Goal: Check status: Check status

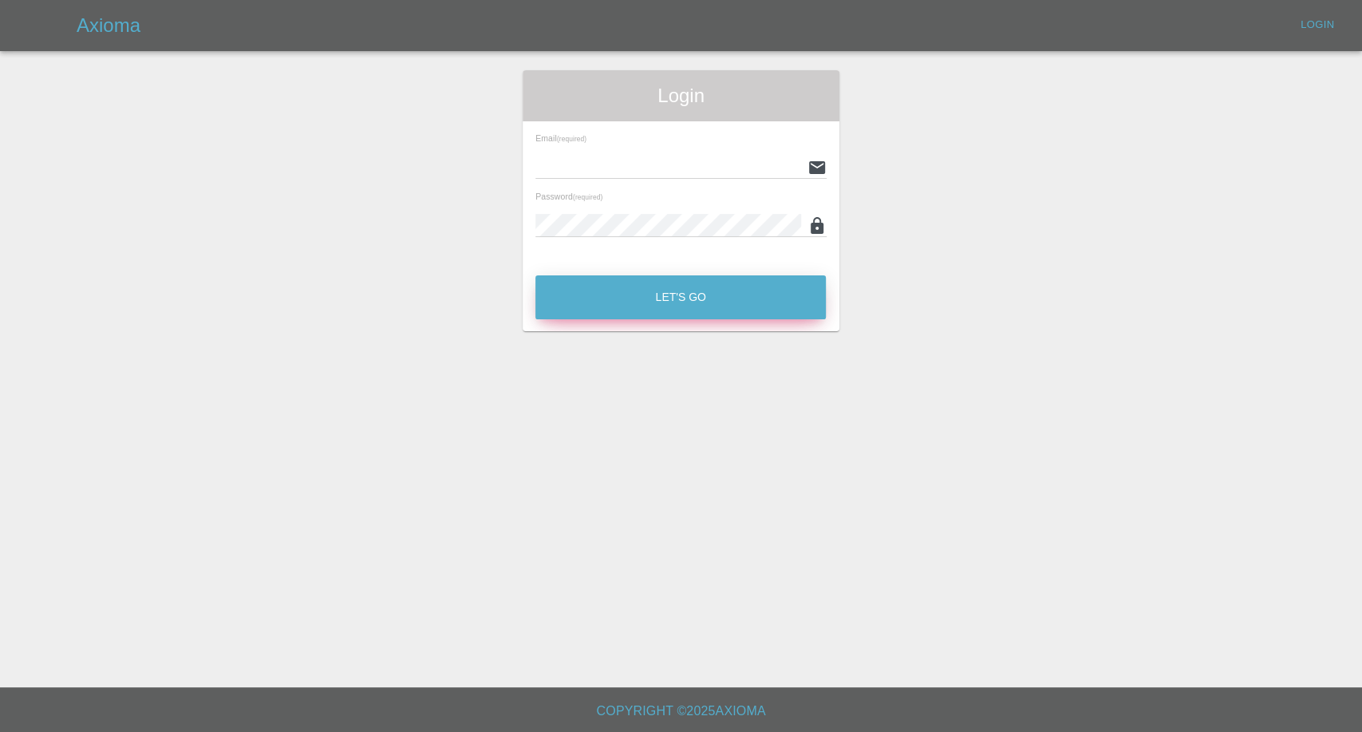
type input "[EMAIL_ADDRESS][DOMAIN_NAME]"
click at [684, 287] on button "Let's Go" at bounding box center [680, 297] width 290 height 44
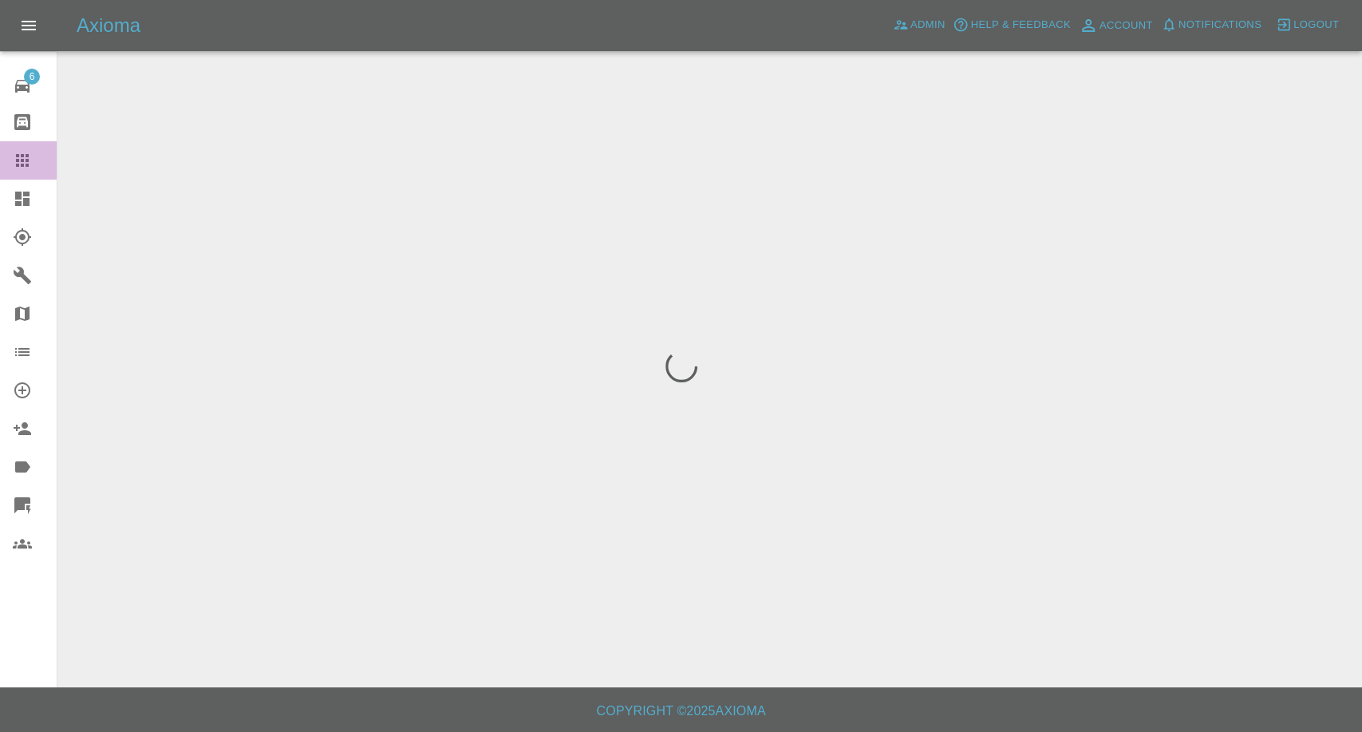
drag, startPoint x: 15, startPoint y: 155, endPoint x: 29, endPoint y: 167, distance: 18.1
click at [15, 155] on icon at bounding box center [22, 160] width 19 height 19
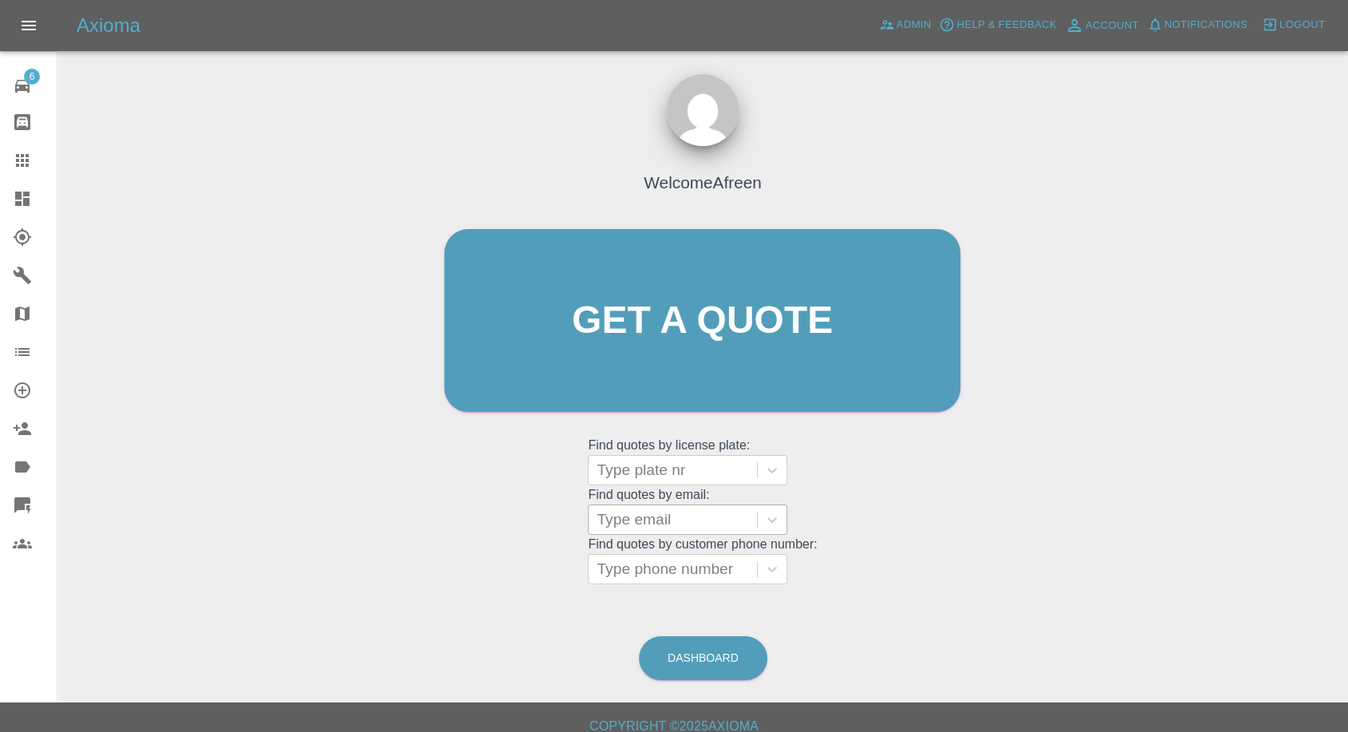
click at [708, 529] on div at bounding box center [673, 519] width 152 height 22
paste input ""[EMAIL_ADDRESS][DOMAIN_NAME]" <undefined>"
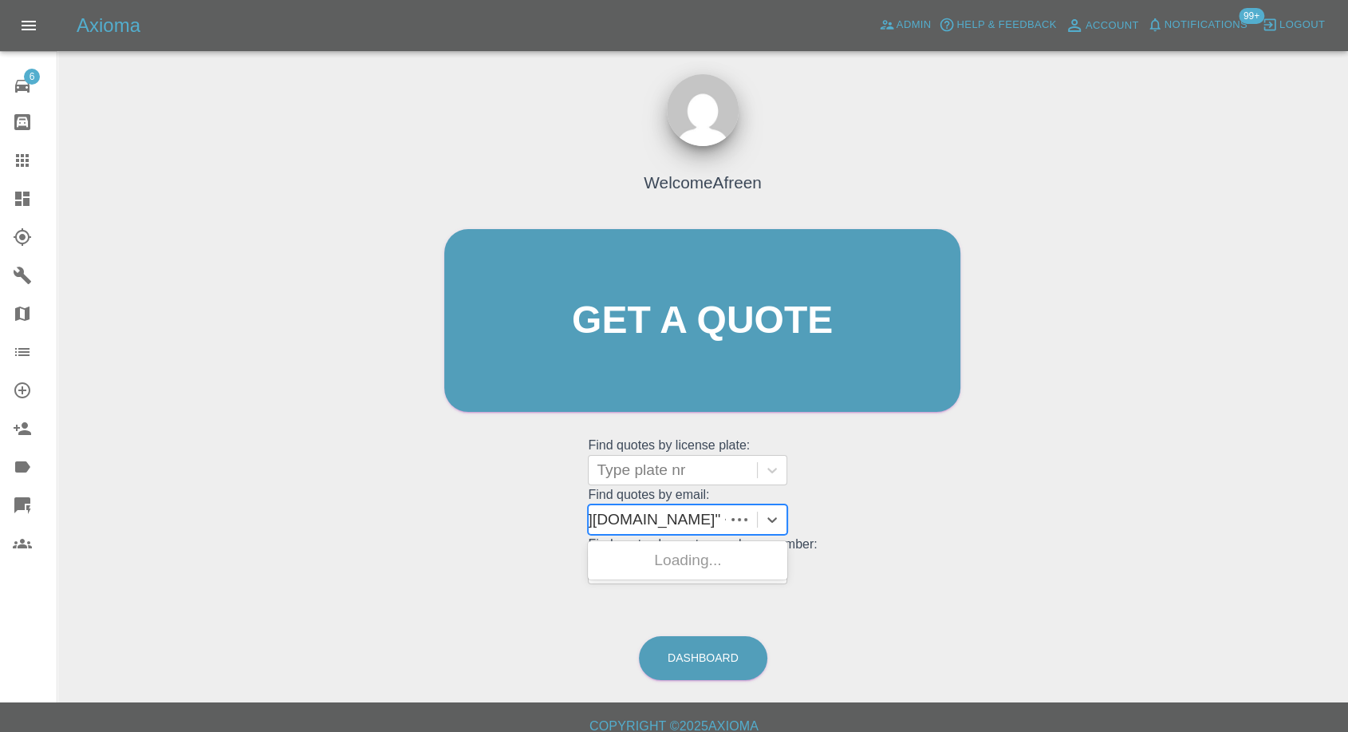
scroll to position [0, 126]
drag, startPoint x: 657, startPoint y: 519, endPoint x: 812, endPoint y: 506, distance: 156.1
click at [812, 506] on div "Welcome Afreen Get a quote Get a quote Find quotes by license plate: Type plate…" at bounding box center [703, 351] width 550 height 482
type input "[EMAIL_ADDRESS][DOMAIN_NAME]"
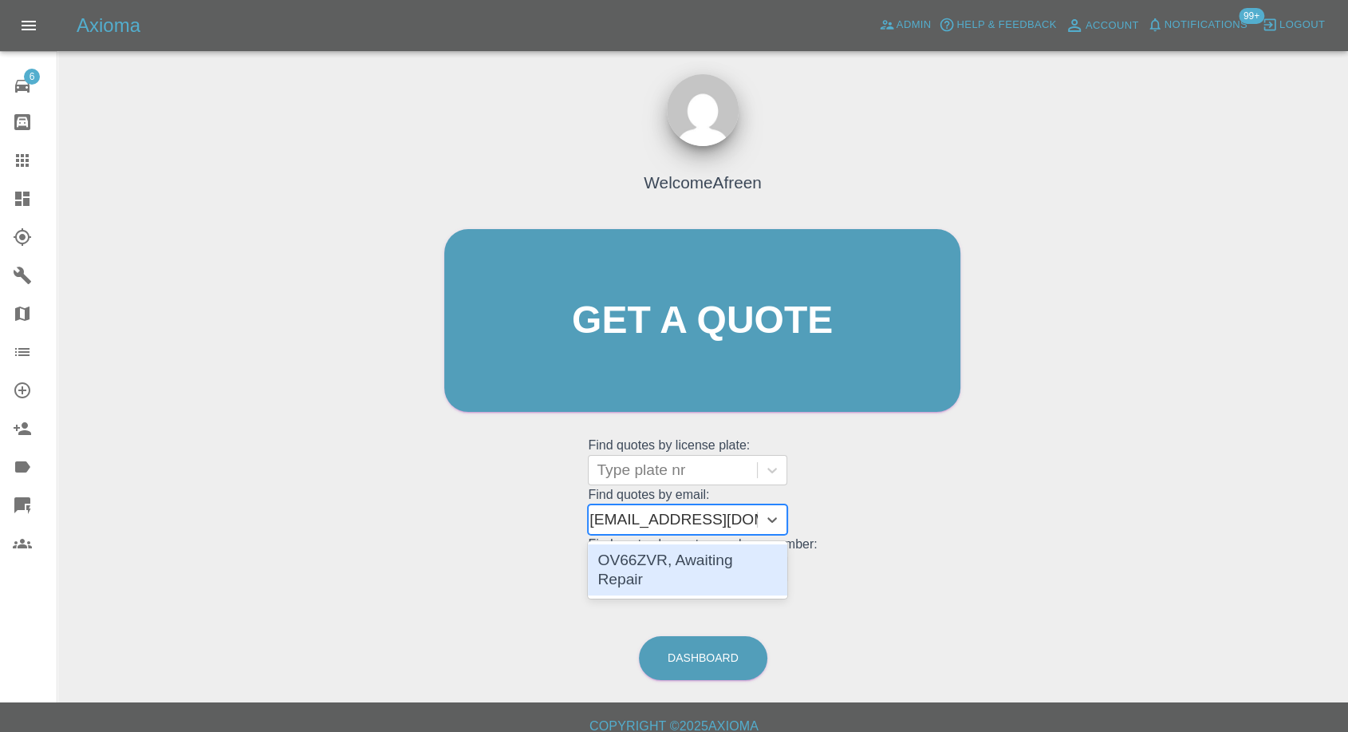
click at [721, 561] on div "OV66ZVR, Awaiting Repair" at bounding box center [687, 569] width 199 height 51
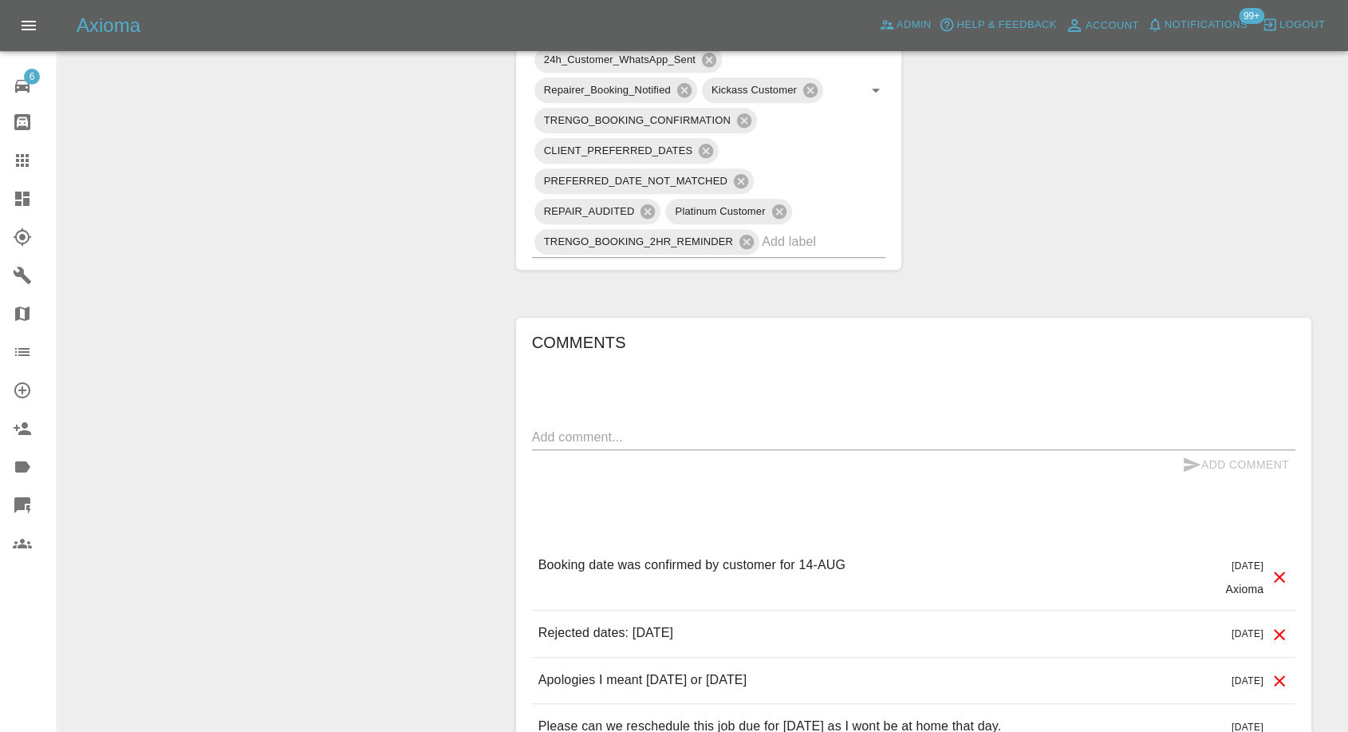
scroll to position [1240, 0]
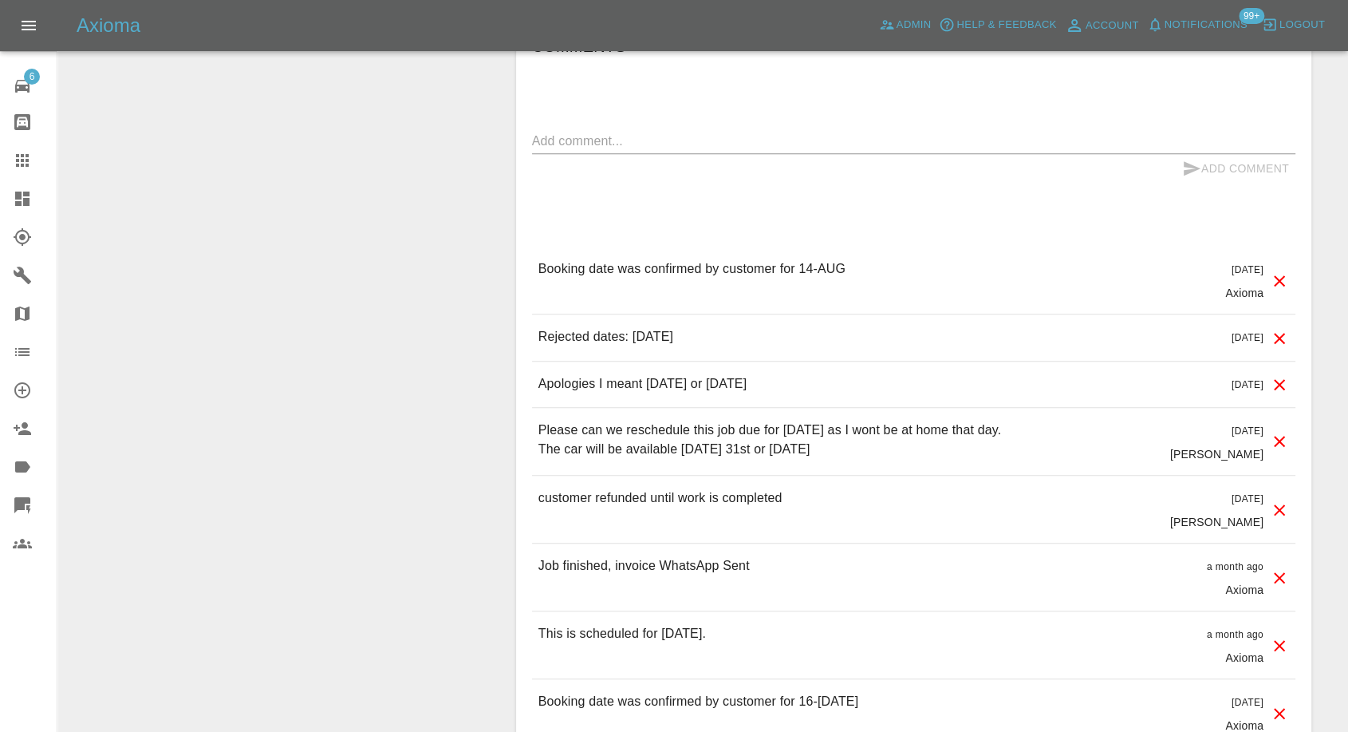
click at [24, 166] on icon at bounding box center [22, 160] width 19 height 19
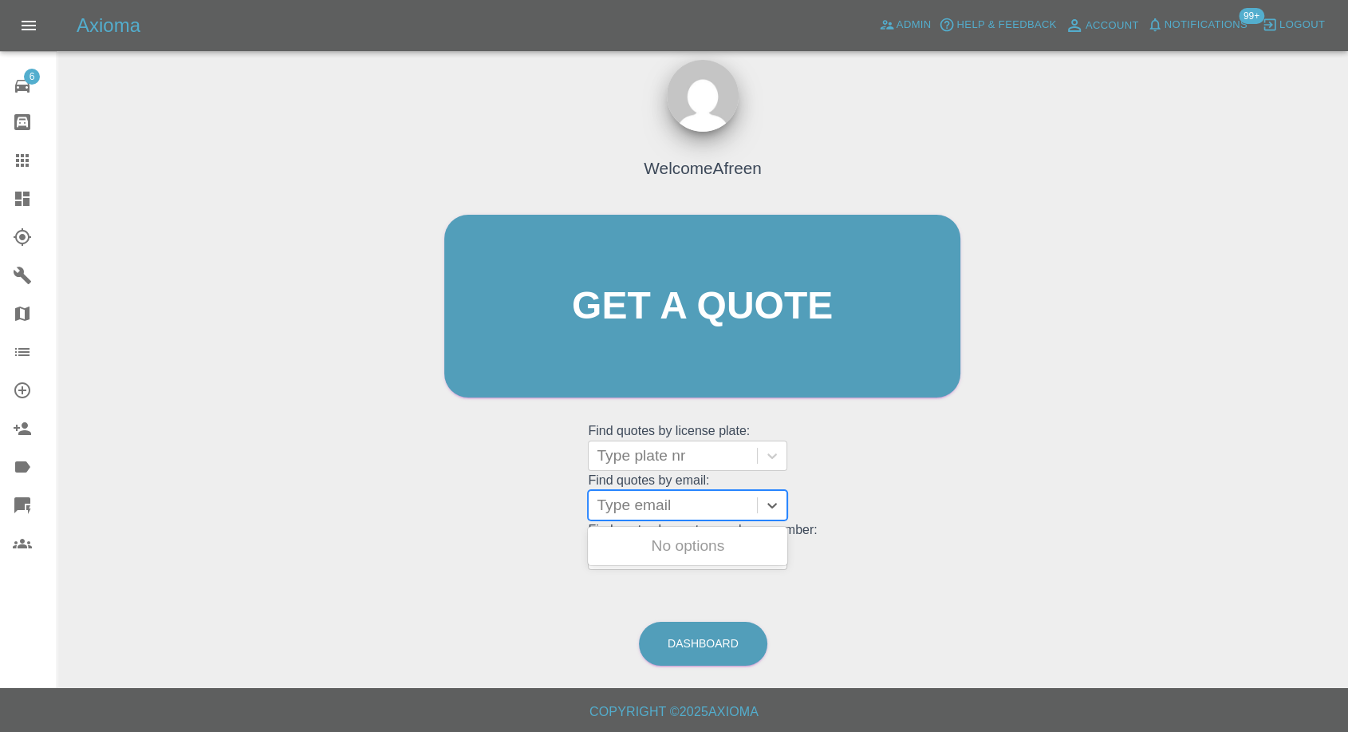
click at [701, 503] on div at bounding box center [673, 505] width 152 height 22
paste input ""[EMAIL_ADDRESS][DOMAIN_NAME]" <undefined>"
drag, startPoint x: 655, startPoint y: 502, endPoint x: 951, endPoint y: 519, distance: 296.5
click at [942, 519] on div "Welcome Afreen Get a quote Get a quote Find quotes by license plate: Type plate…" at bounding box center [703, 337] width 550 height 482
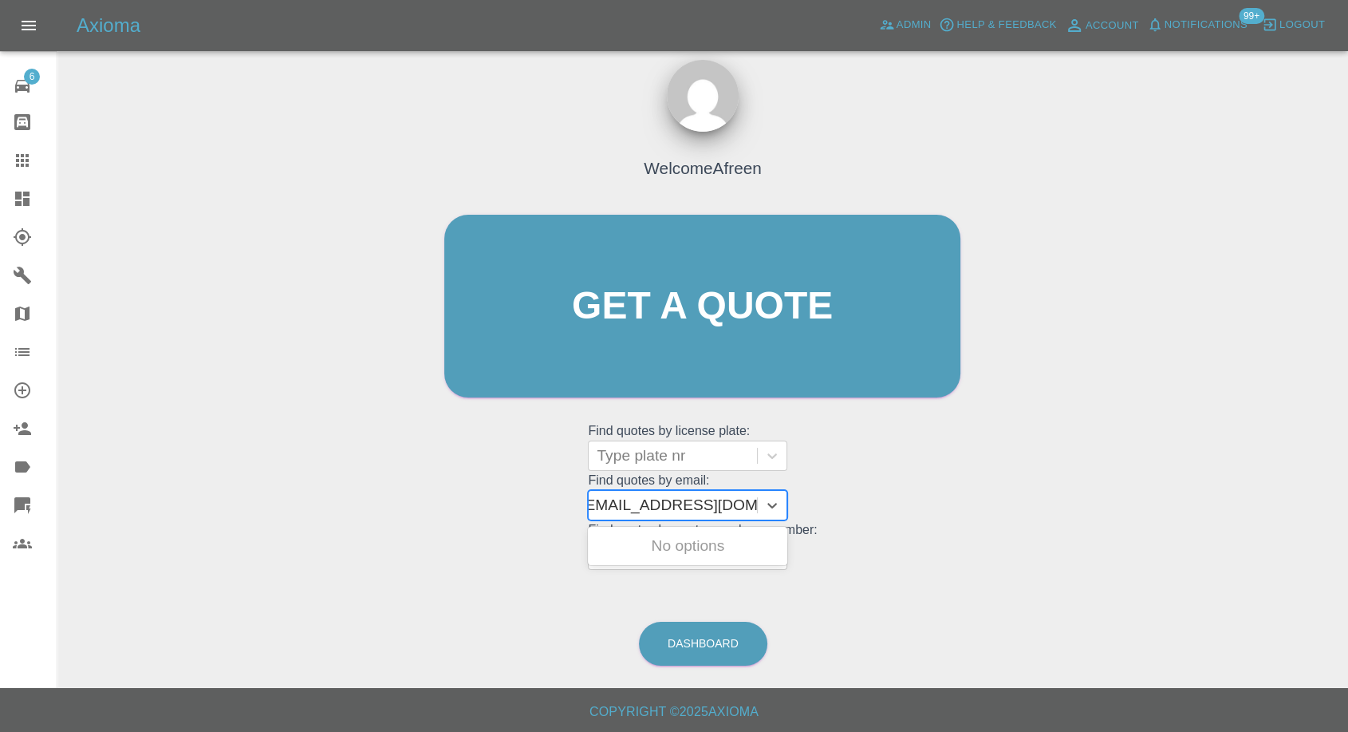
scroll to position [0, 7]
type input "[EMAIL_ADDRESS][DOMAIN_NAME]"
click at [700, 544] on div "LX63XBS, Awaiting Repair" at bounding box center [687, 555] width 199 height 51
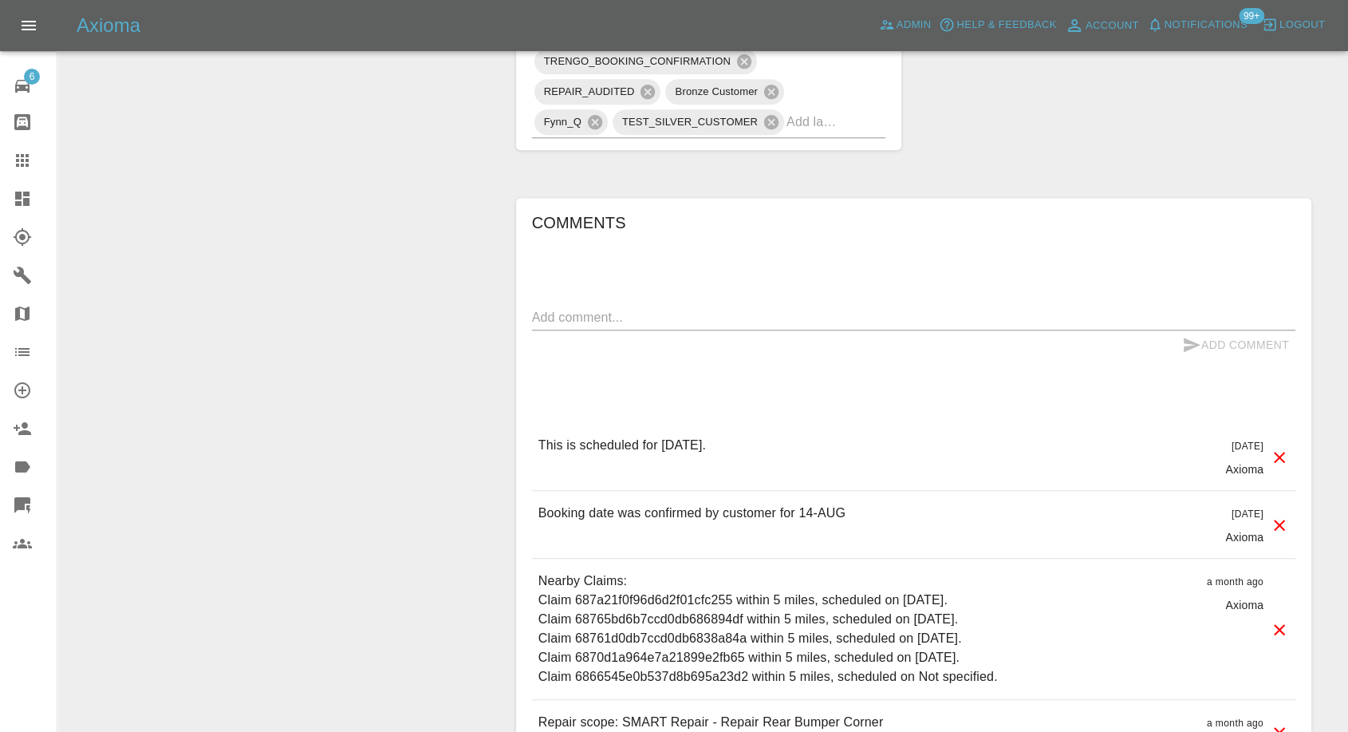
scroll to position [975, 0]
click at [28, 158] on icon at bounding box center [22, 160] width 19 height 19
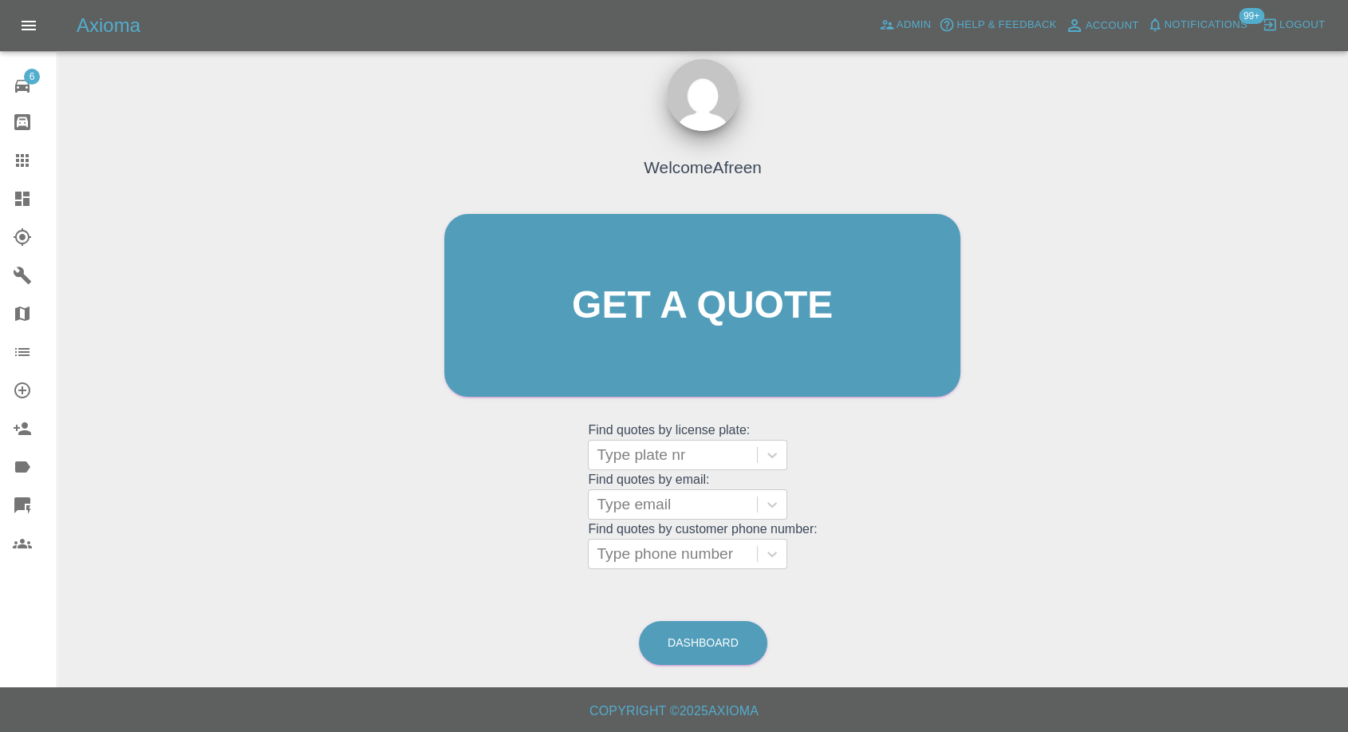
scroll to position [14, 0]
click at [689, 506] on div at bounding box center [673, 505] width 152 height 22
paste input ""[EMAIL_ADDRESS][DOMAIN_NAME]" <[EMAIL_ADDRESS][DOMAIN_NAME]>"
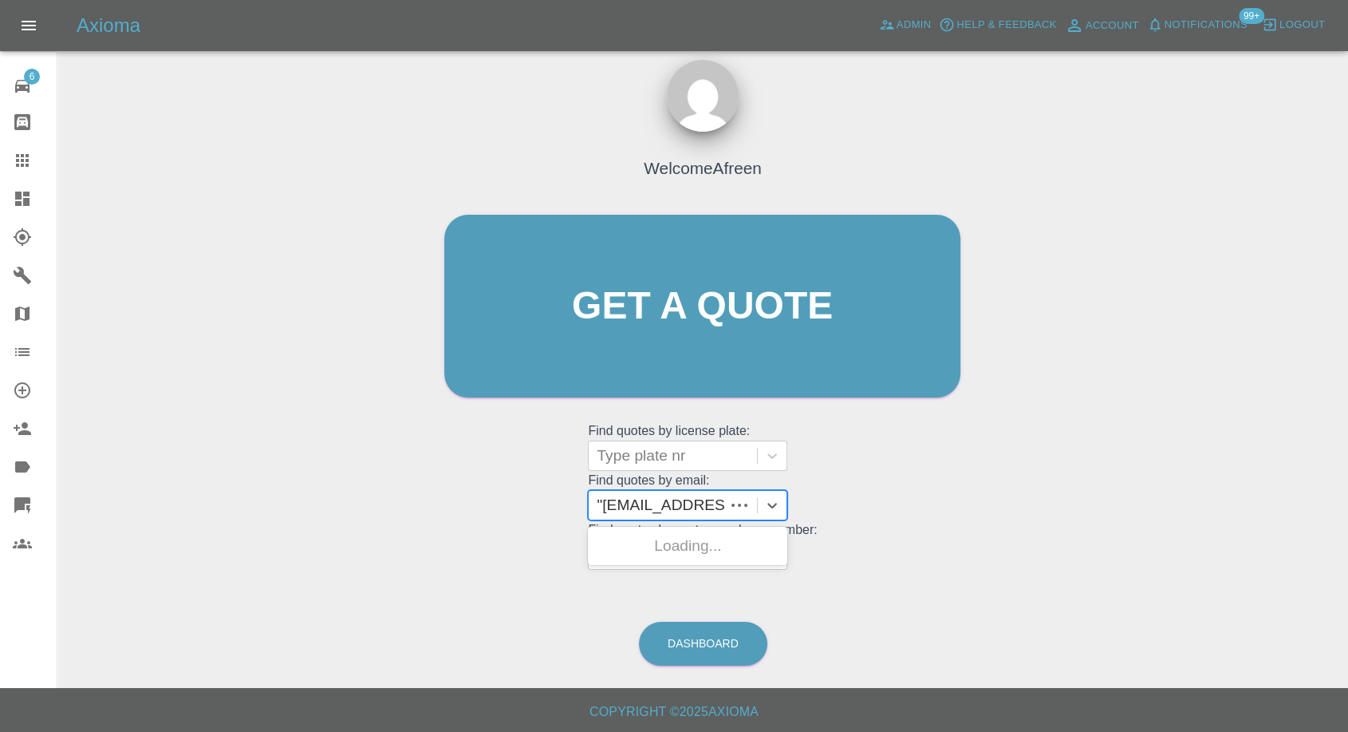
scroll to position [0, 259]
drag, startPoint x: 721, startPoint y: 505, endPoint x: 1002, endPoint y: 517, distance: 281.1
click at [1002, 517] on div "Welcome Afreen Get a quote Get a quote Find quotes by license plate: Type plate…" at bounding box center [702, 382] width 1265 height 573
type input "[EMAIL_ADDRESS][DOMAIN_NAME]"
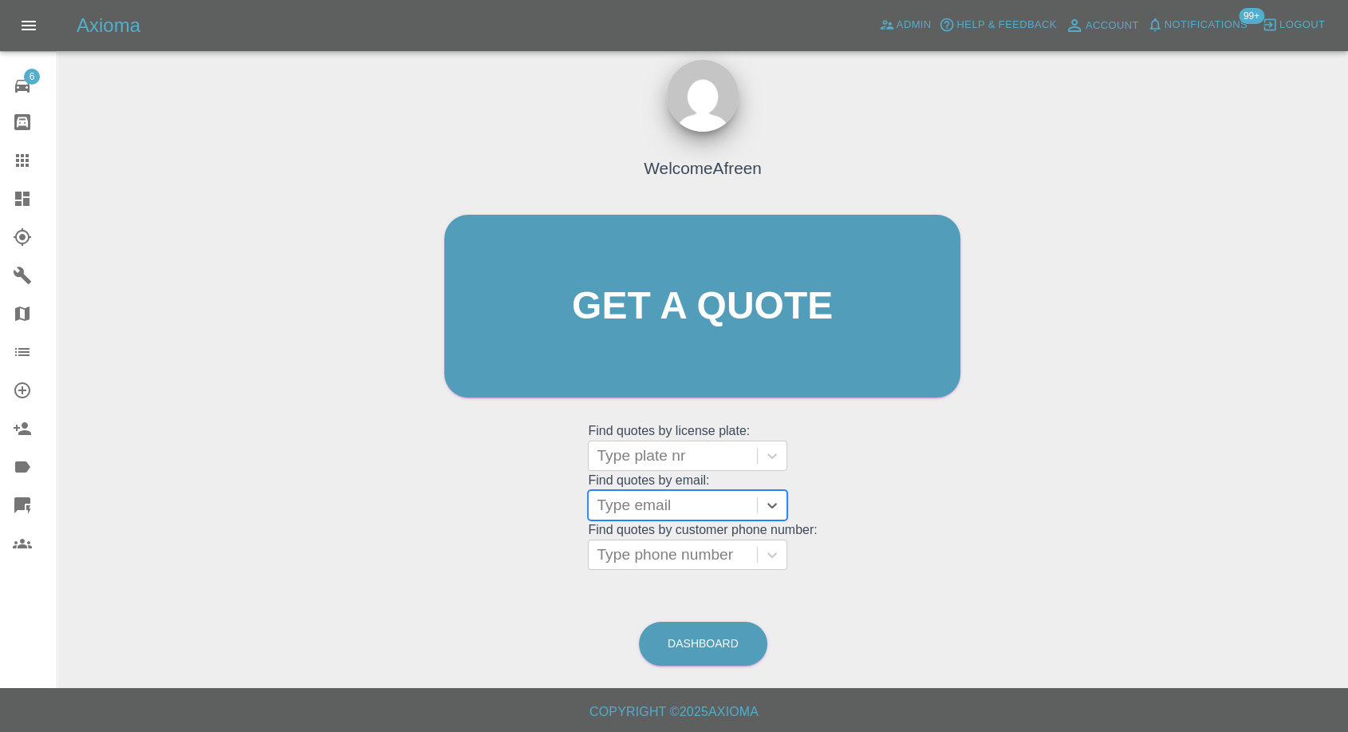
scroll to position [0, 0]
paste input ""[EMAIL_ADDRESS][DOMAIN_NAME]" <[EMAIL_ADDRESS][DOMAIN_NAME]>"
type input "[EMAIL_ADDRESS][DOMAIN_NAME]"
click at [709, 548] on div "OV66ZVR, Awaiting Repair" at bounding box center [687, 555] width 199 height 51
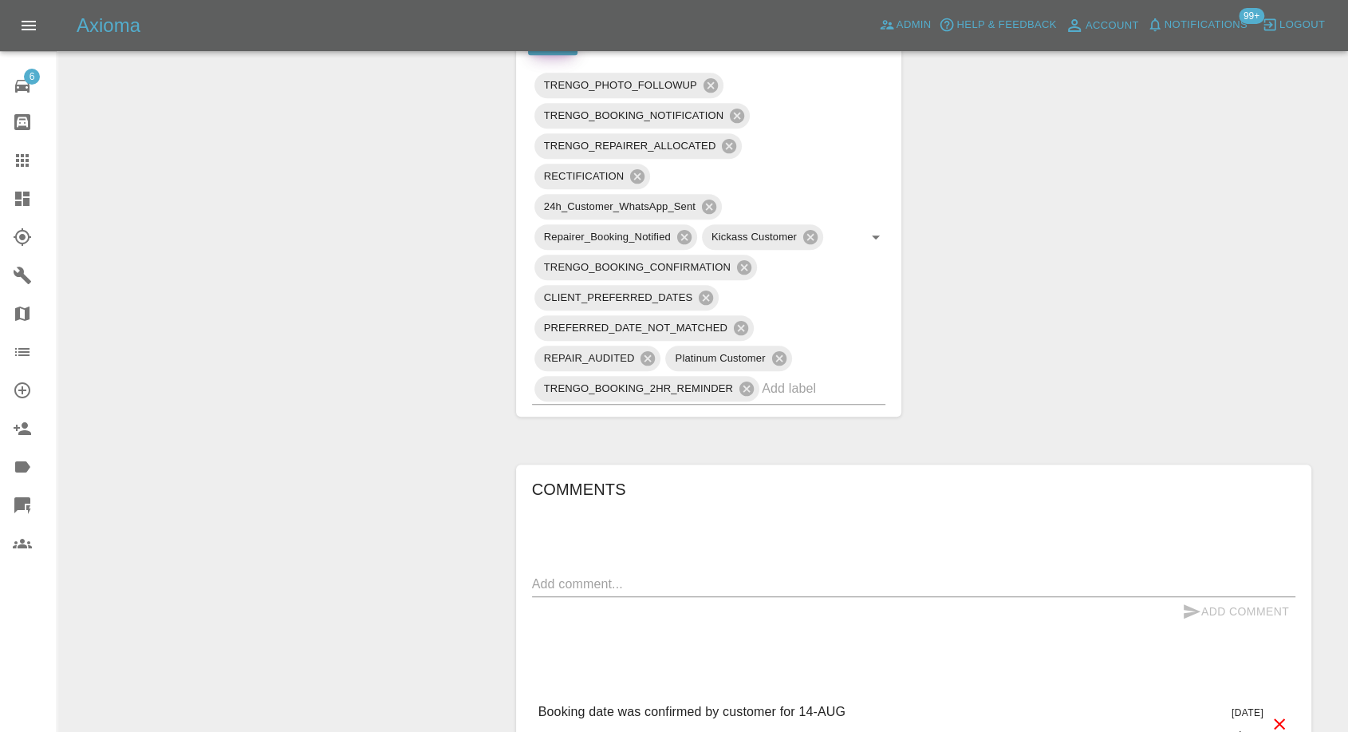
scroll to position [975, 0]
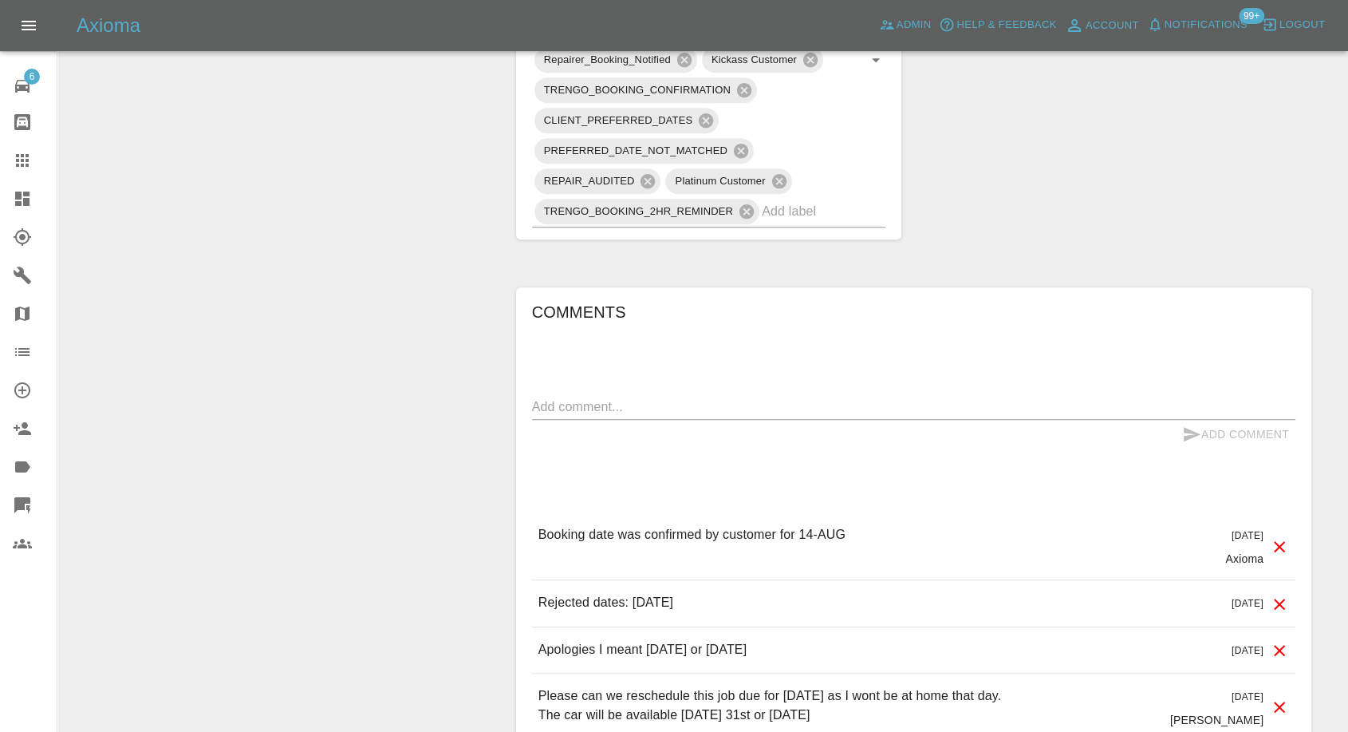
click at [24, 158] on icon at bounding box center [22, 160] width 19 height 19
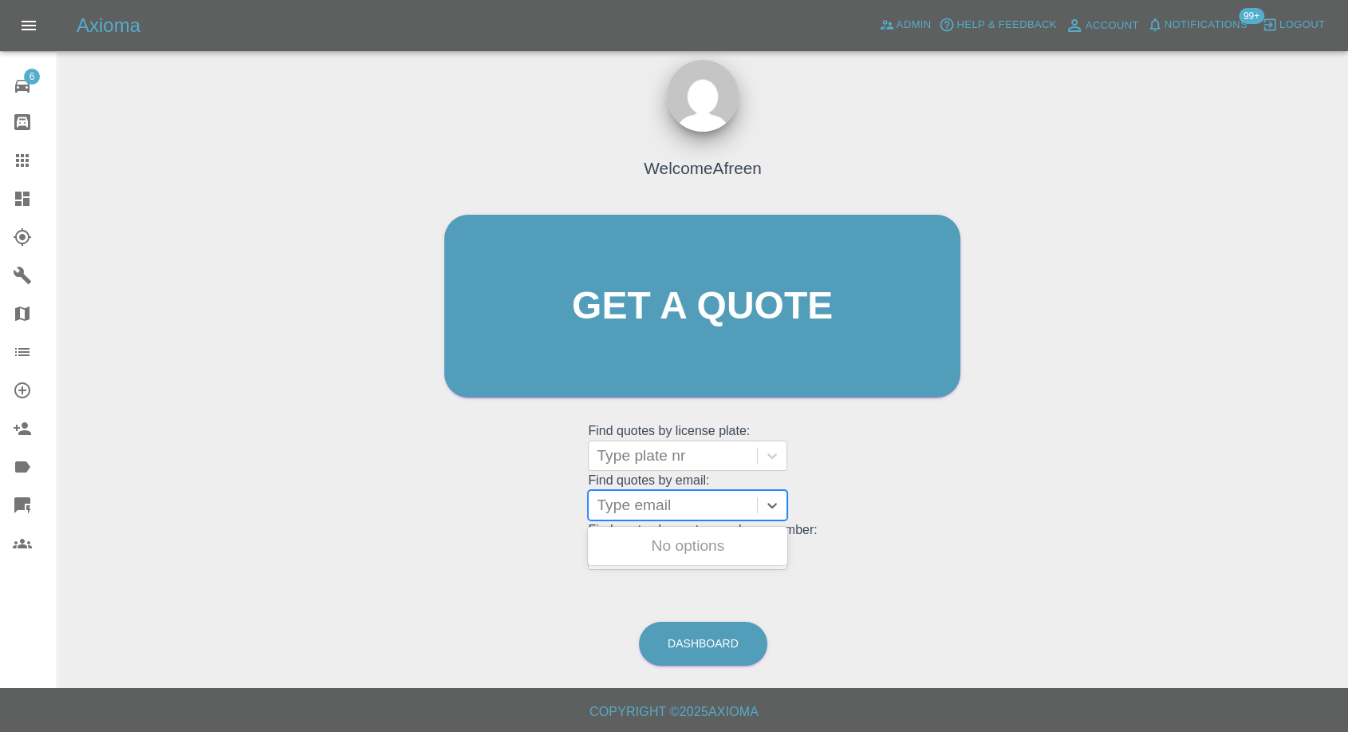
click at [616, 498] on div at bounding box center [673, 505] width 152 height 22
paste input ""[EMAIL_ADDRESS][DOMAIN_NAME]" <[EMAIL_ADDRESS][DOMAIN_NAME]>"
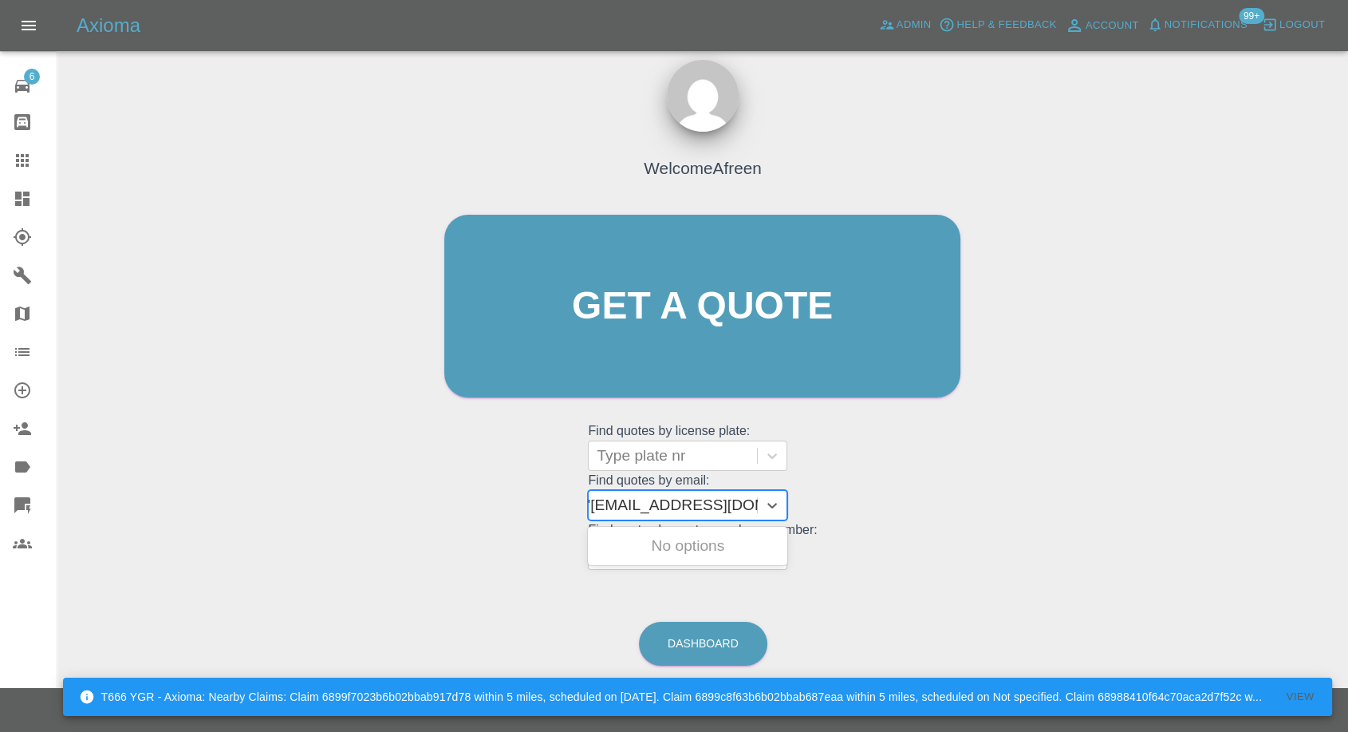
scroll to position [0, 7]
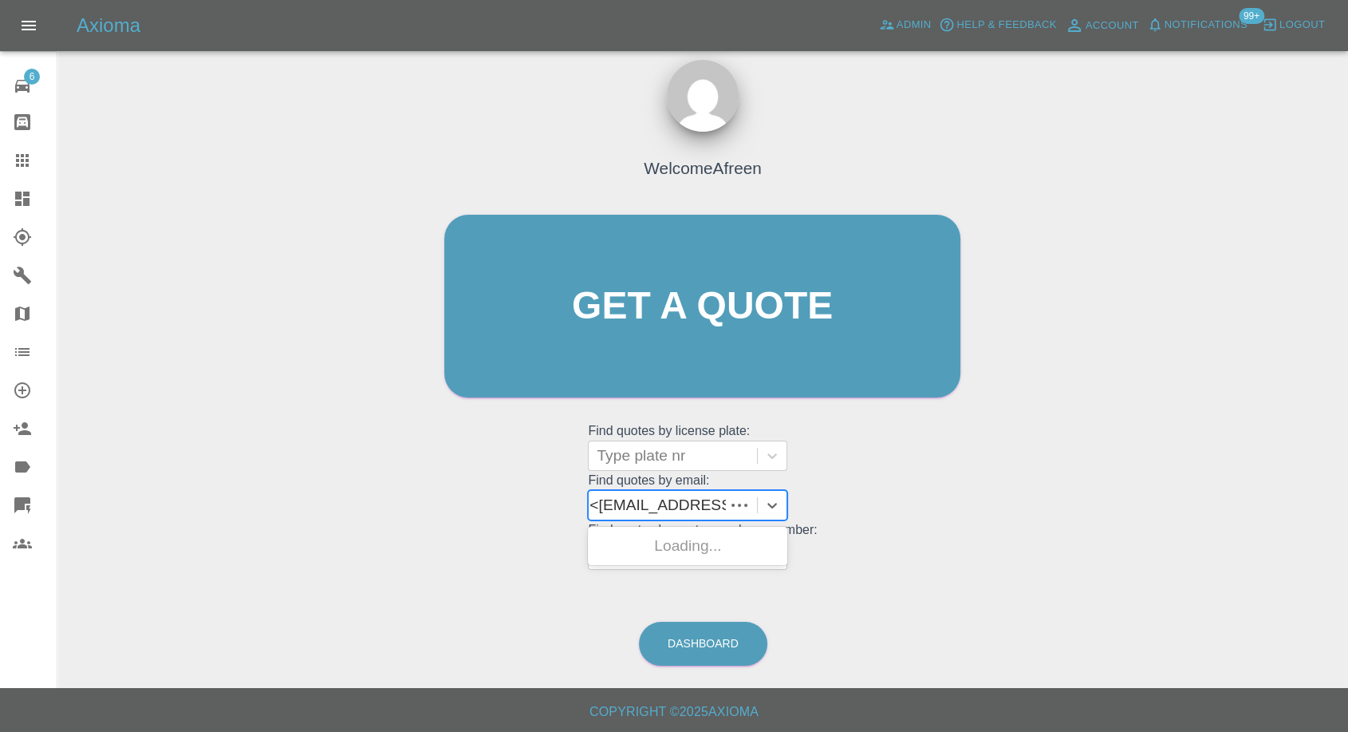
type input "[EMAIL_ADDRESS][DOMAIN_NAME]"
click at [721, 538] on div "LX63XBS, Awaiting Repair" at bounding box center [687, 555] width 199 height 51
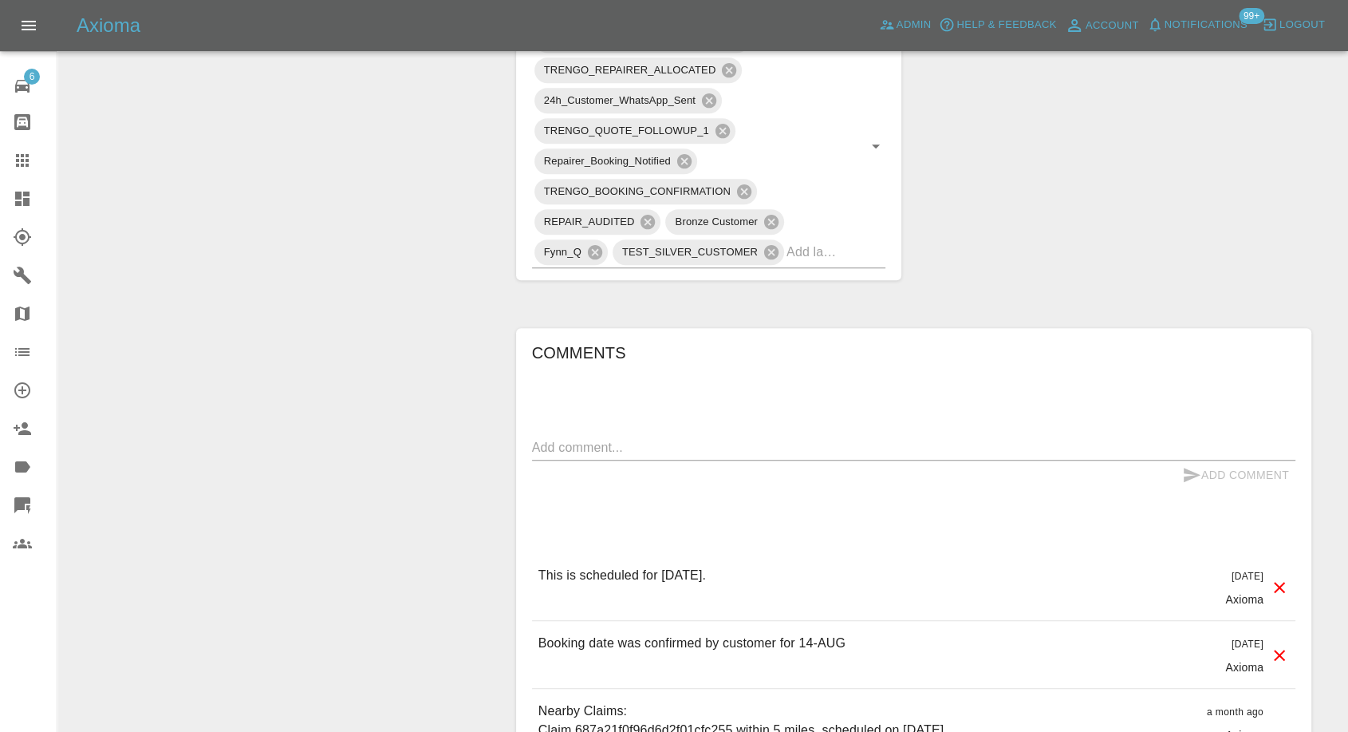
scroll to position [975, 0]
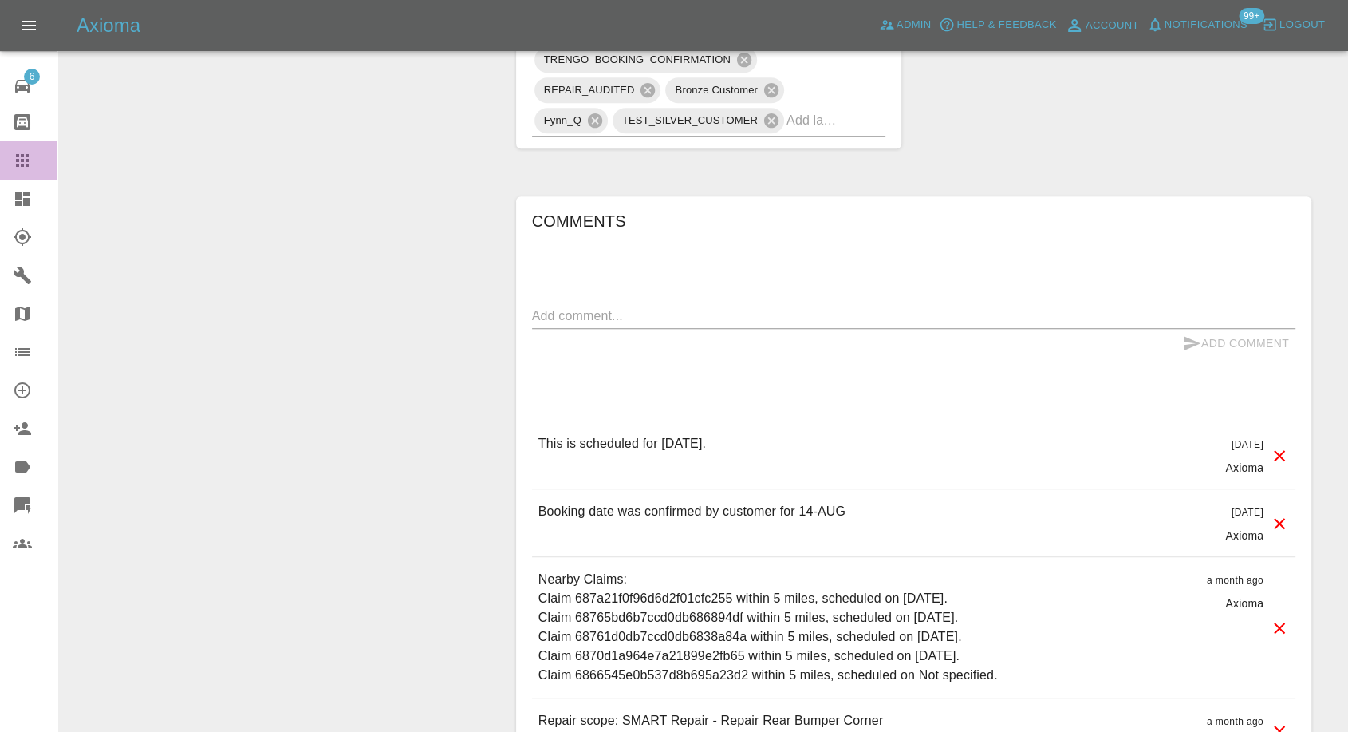
click at [25, 155] on icon at bounding box center [22, 160] width 19 height 19
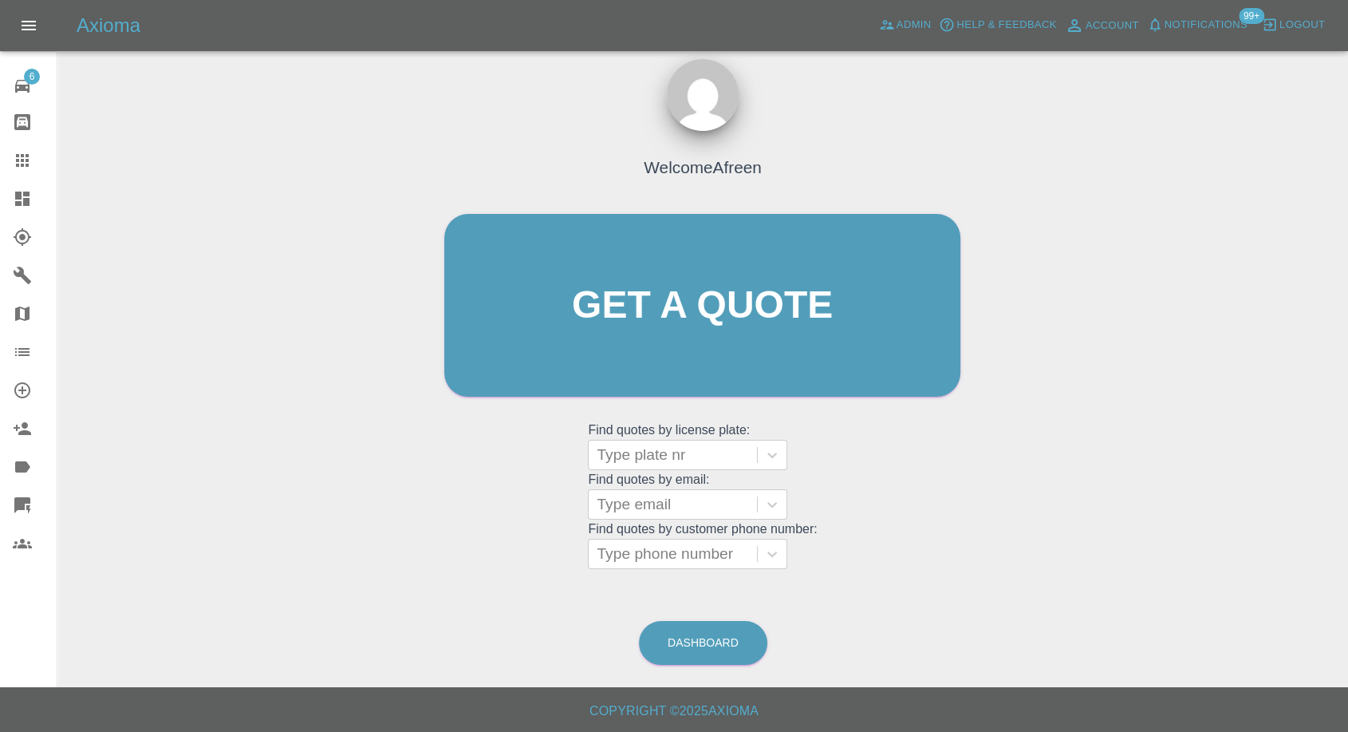
scroll to position [14, 0]
click at [653, 501] on div at bounding box center [673, 505] width 152 height 22
paste input ""[EMAIL_ADDRESS][DOMAIN_NAME]" <undefined>"
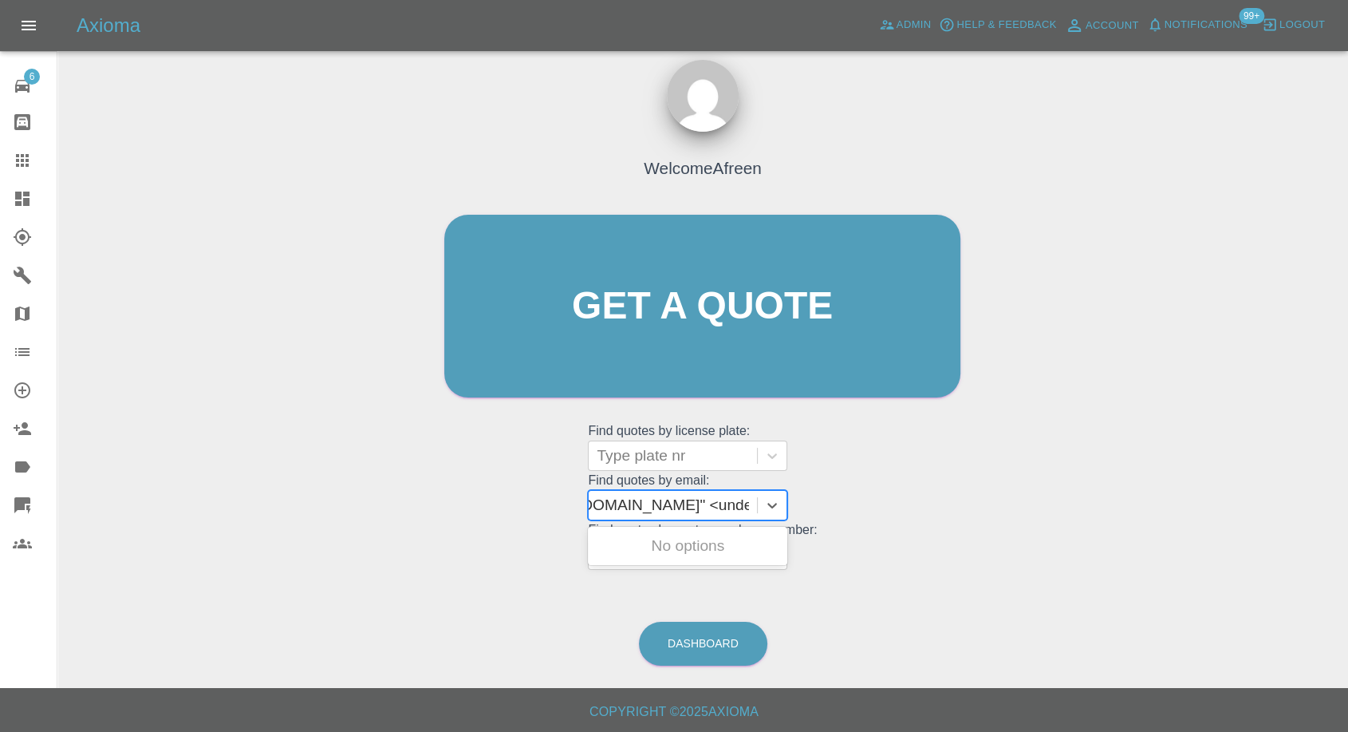
scroll to position [0, 142]
click at [659, 503] on input ""[EMAIL_ADDRESS][DOMAIN_NAME]" <undefined>" at bounding box center [612, 504] width 314 height 19
drag, startPoint x: 657, startPoint y: 503, endPoint x: 957, endPoint y: 526, distance: 300.8
click at [957, 526] on div "Welcome Afreen Get a quote Get a quote Find quotes by license plate: Type plate…" at bounding box center [703, 337] width 550 height 482
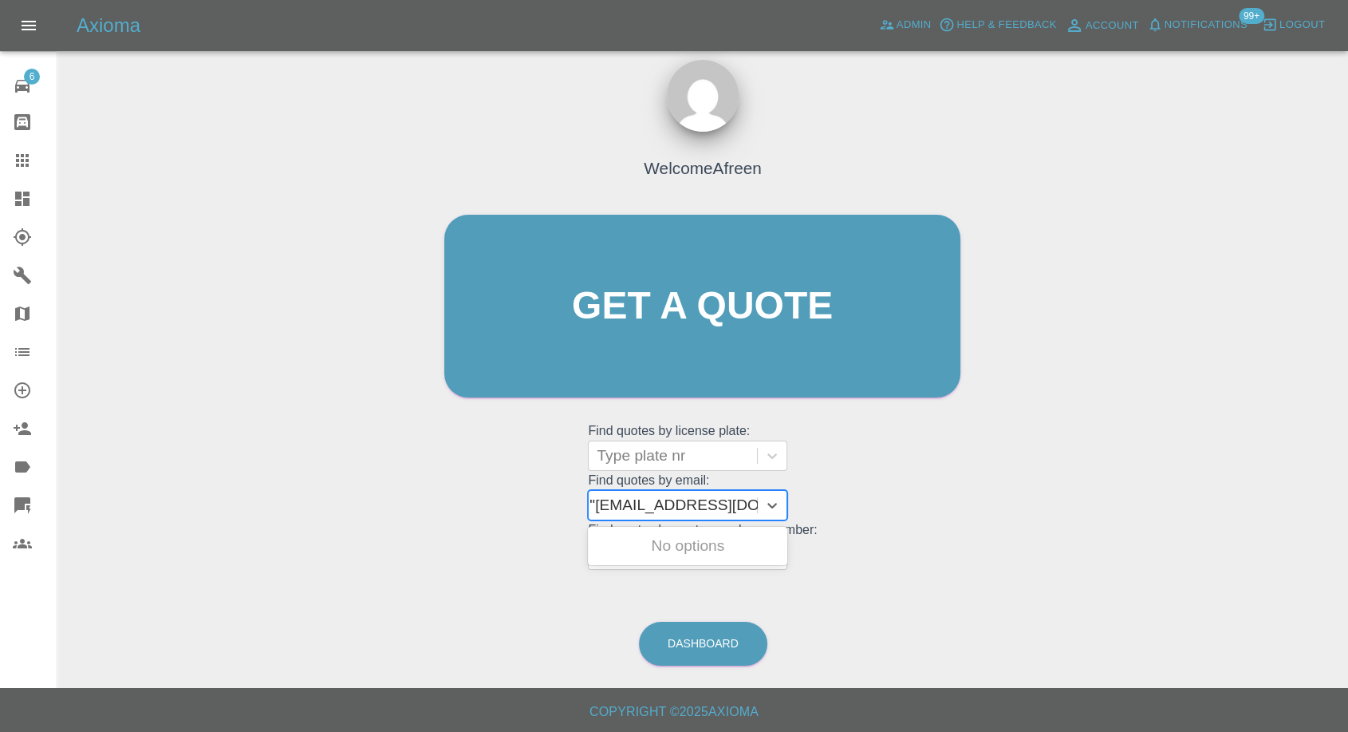
type input "[EMAIL_ADDRESS][DOMAIN_NAME]"
click at [749, 554] on div "DL25FTU, Awaiting Repair" at bounding box center [687, 555] width 199 height 51
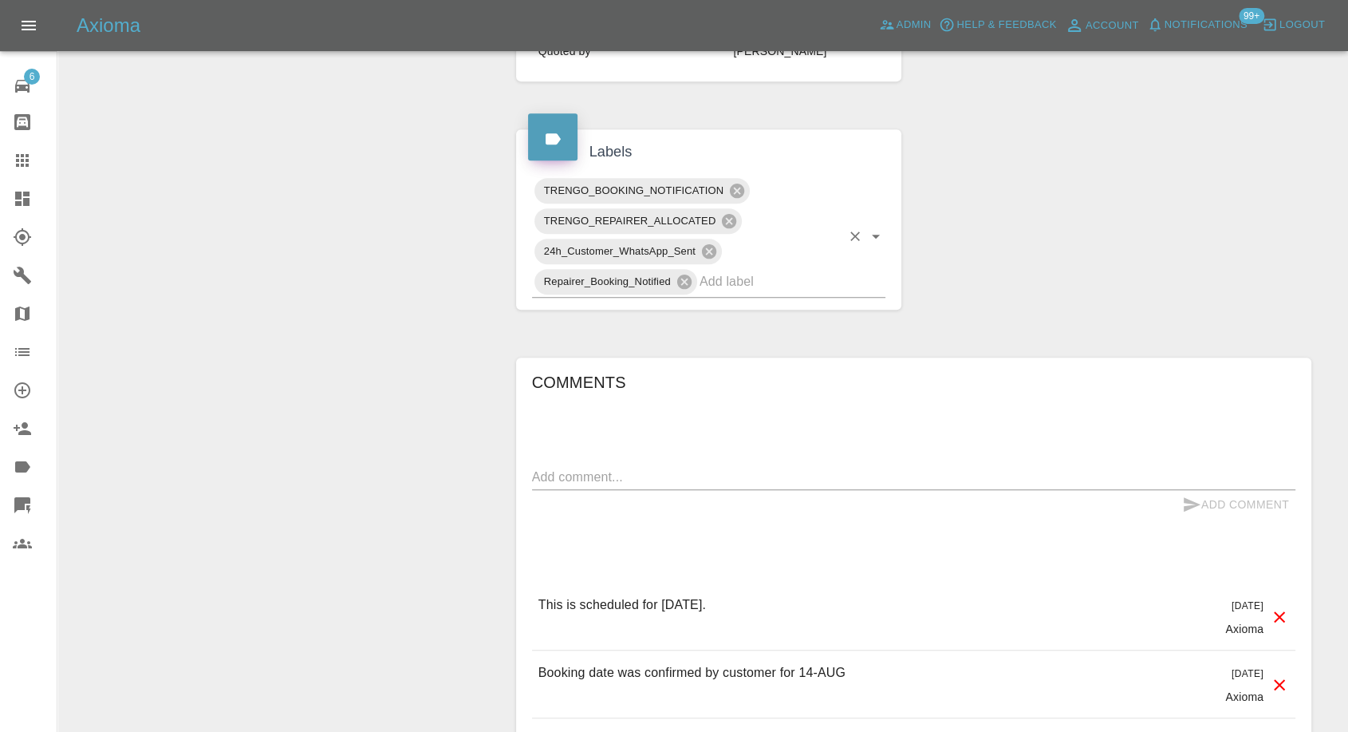
scroll to position [443, 0]
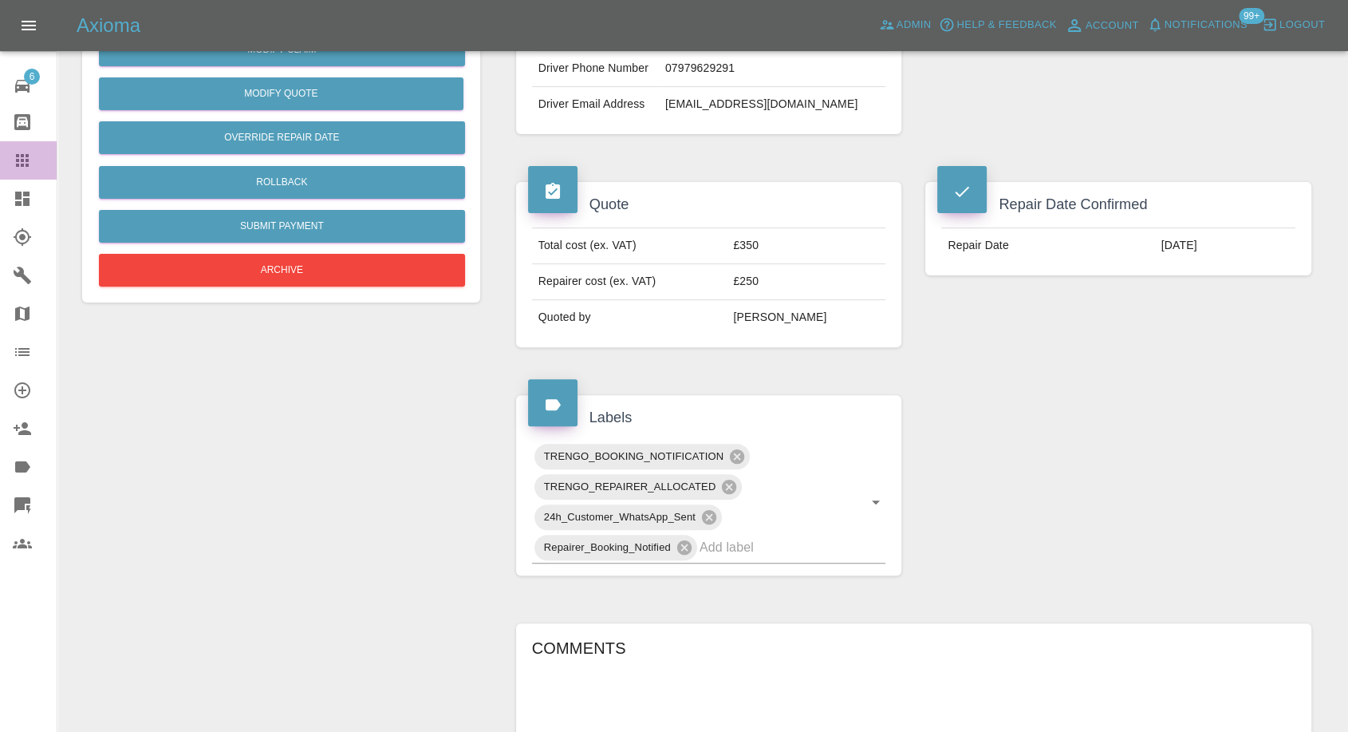
click at [14, 156] on icon at bounding box center [22, 160] width 19 height 19
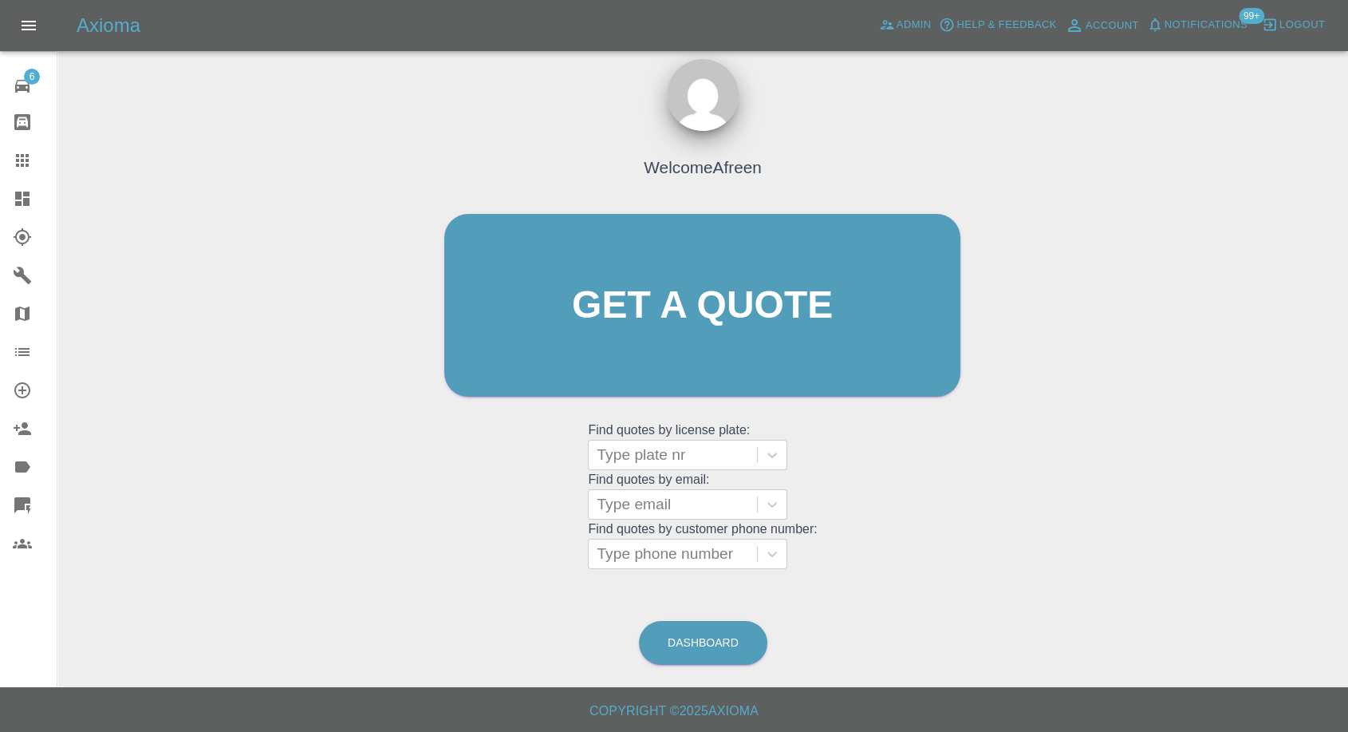
scroll to position [14, 0]
click at [634, 491] on div "Type email" at bounding box center [673, 505] width 168 height 29
paste input ""[EMAIL_ADDRESS][DOMAIN_NAME]" <undefined>"
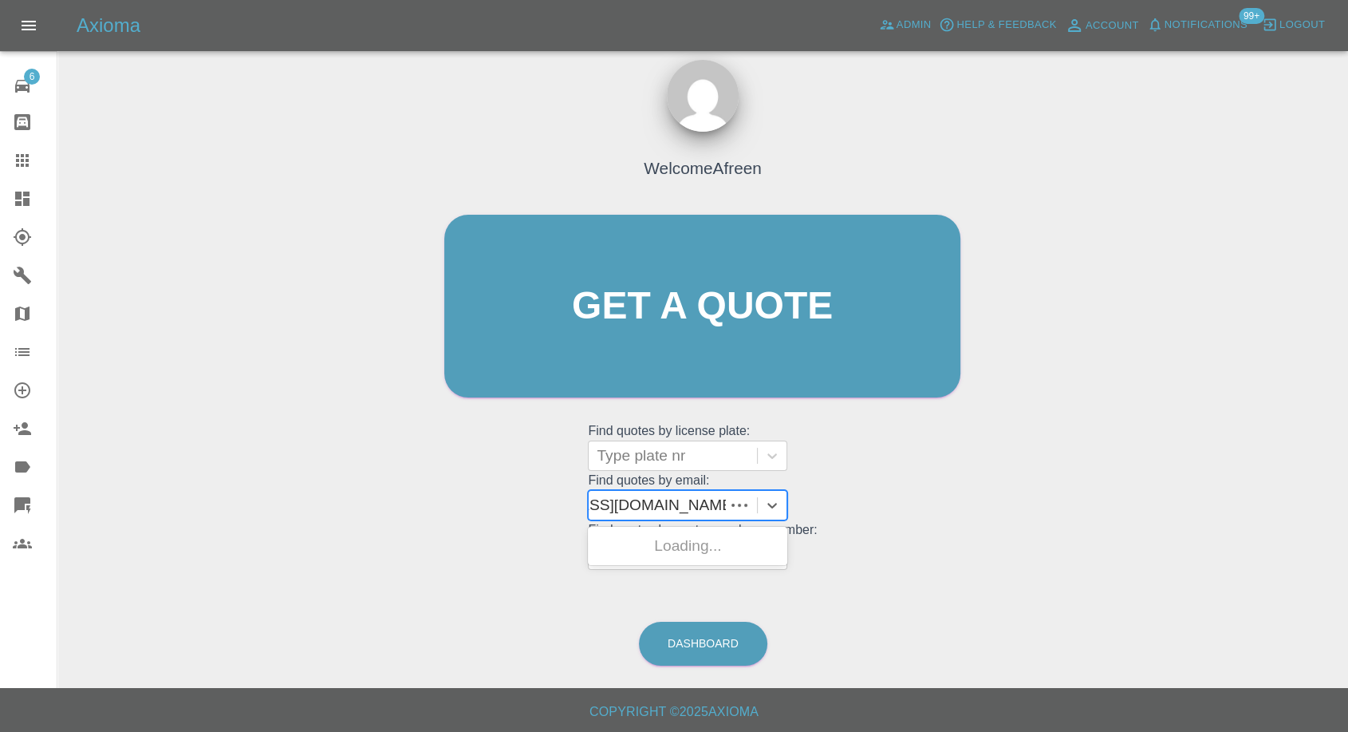
scroll to position [0, 104]
drag, startPoint x: 655, startPoint y: 506, endPoint x: 856, endPoint y: 528, distance: 202.3
click at [856, 528] on div "Welcome Afreen Get a quote Get a quote Find quotes by license plate: Type plate…" at bounding box center [703, 337] width 550 height 482
type input "[EMAIL_ADDRESS][DOMAIN_NAME]"
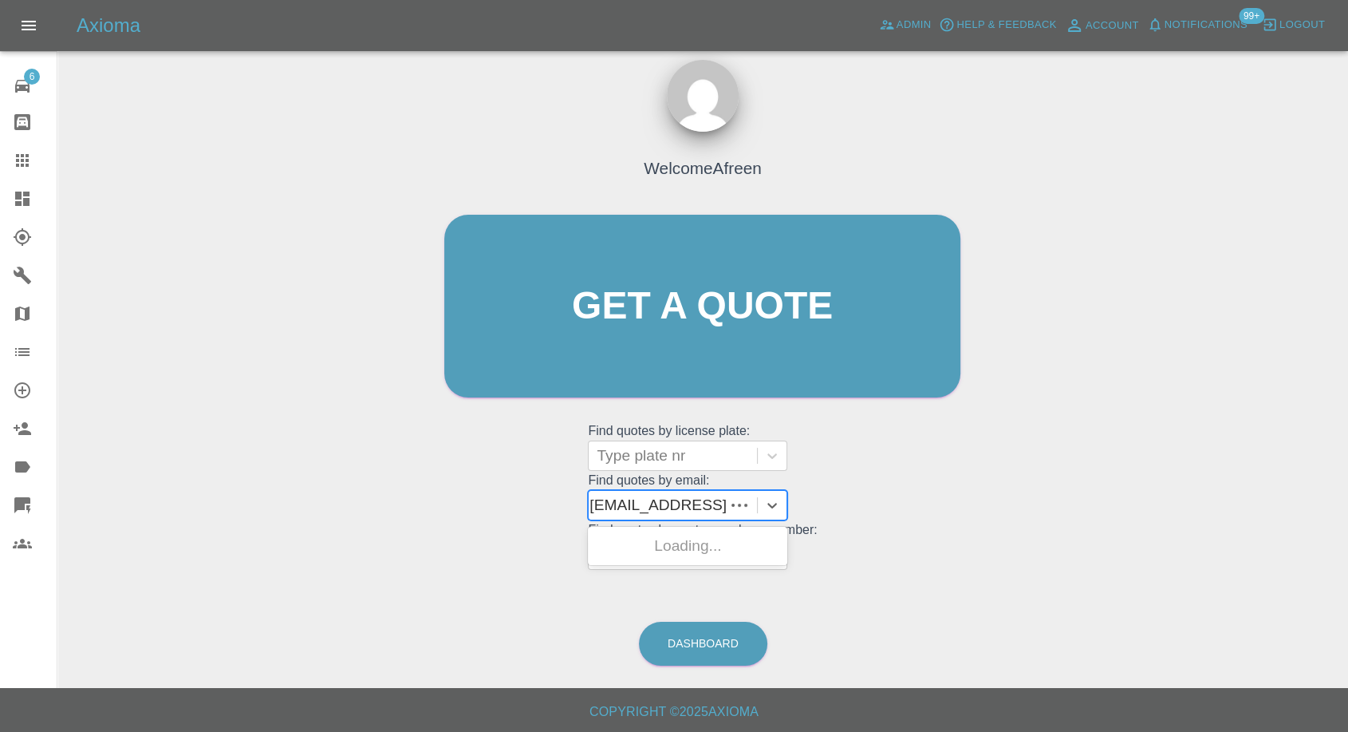
scroll to position [0, 6]
click at [655, 532] on div "SB22UFW, Awaiting Repair" at bounding box center [687, 555] width 199 height 51
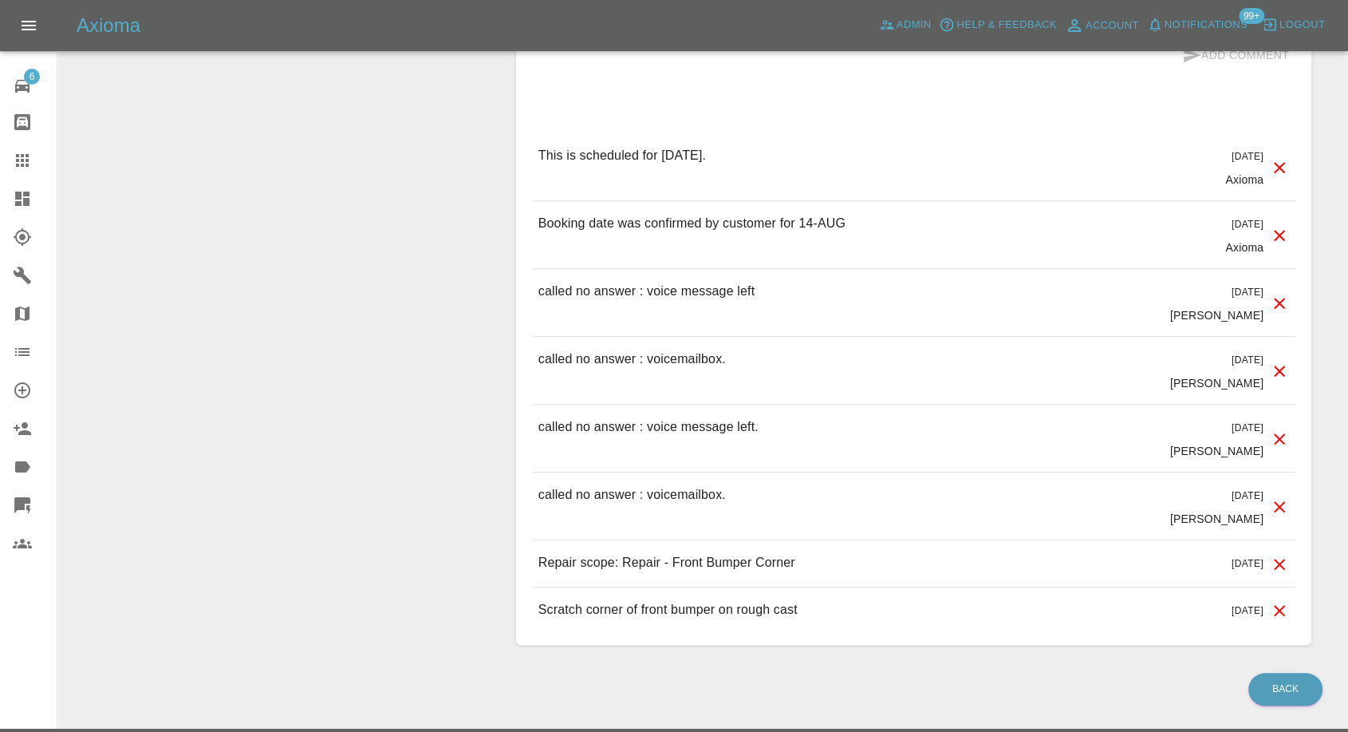
scroll to position [1329, 0]
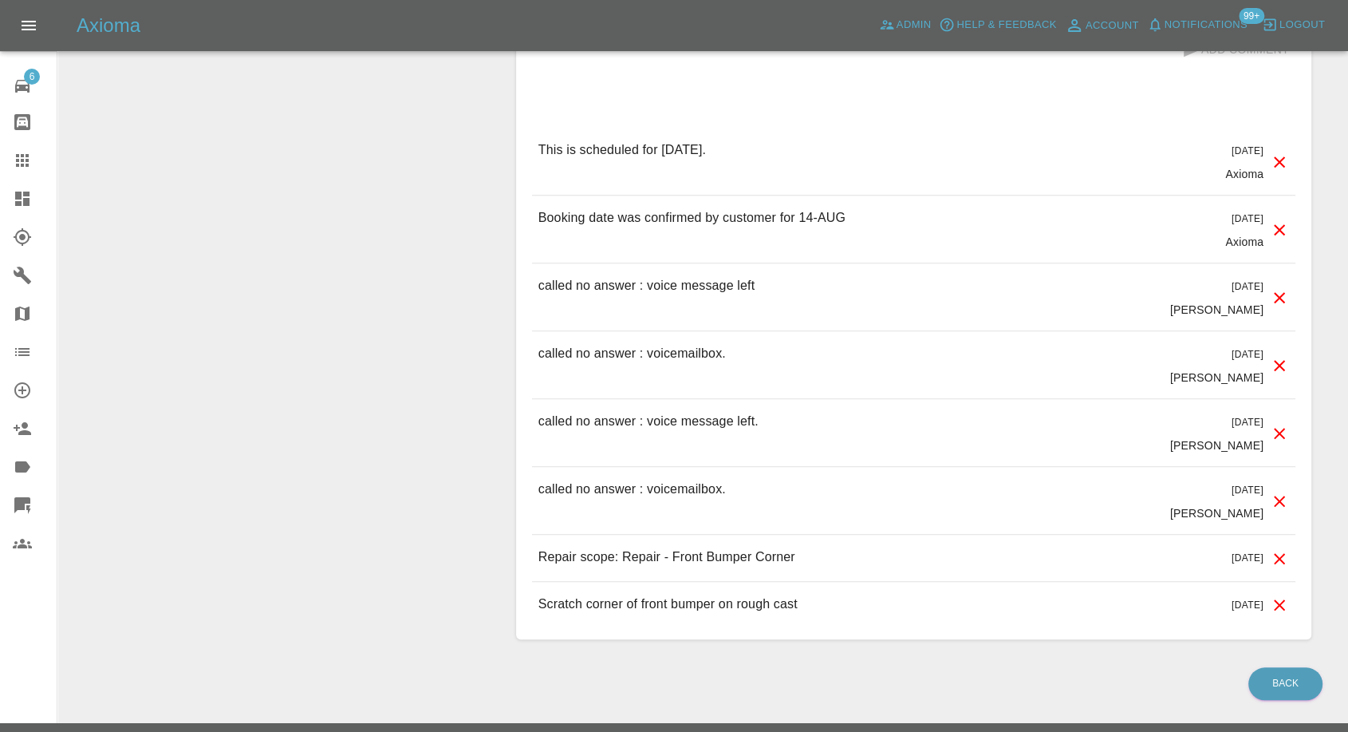
drag, startPoint x: 26, startPoint y: 152, endPoint x: 63, endPoint y: 179, distance: 46.3
click at [26, 152] on icon at bounding box center [22, 160] width 19 height 19
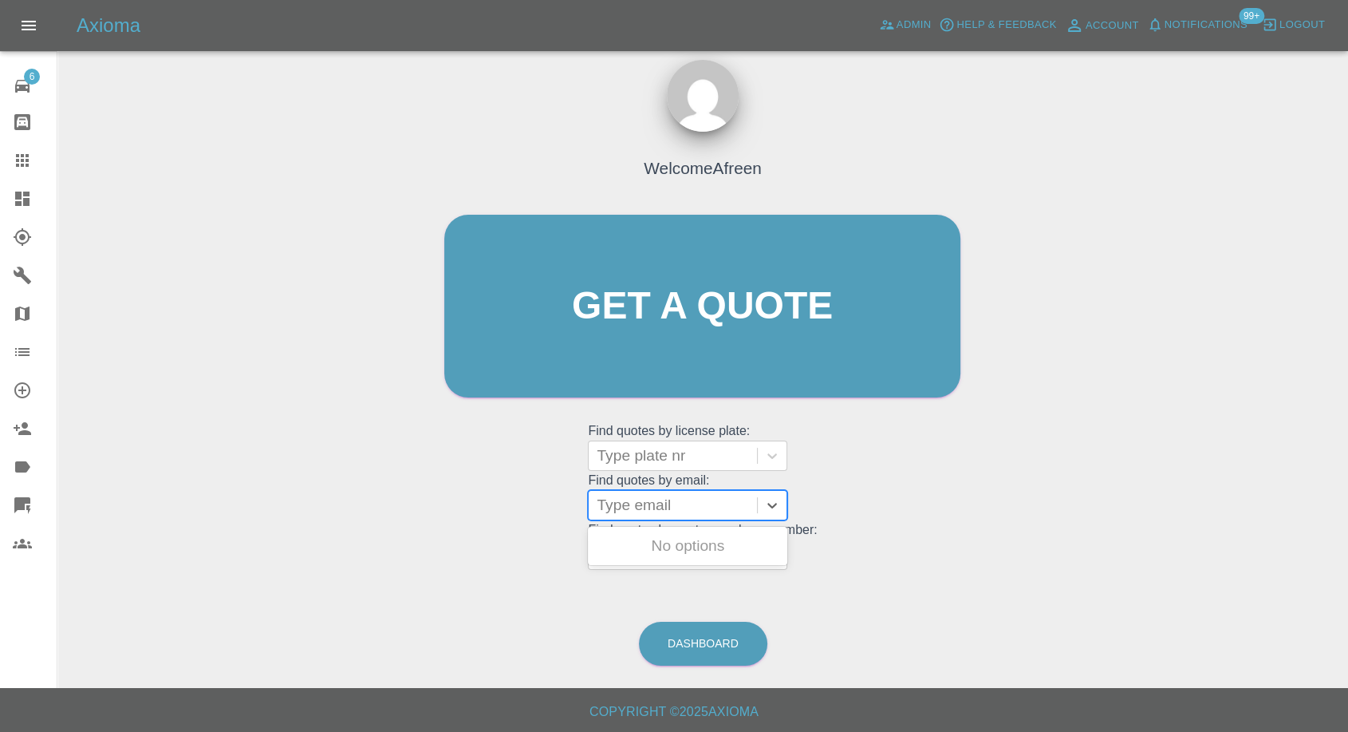
click at [657, 499] on div at bounding box center [673, 505] width 152 height 22
paste input ""[EMAIL_ADDRESS][DOMAIN_NAME]" <undefined>"
drag, startPoint x: 657, startPoint y: 503, endPoint x: 921, endPoint y: 499, distance: 264.9
click at [921, 499] on div "Welcome Afreen Get a quote Get a quote Find quotes by license plate: Type plate…" at bounding box center [703, 337] width 550 height 482
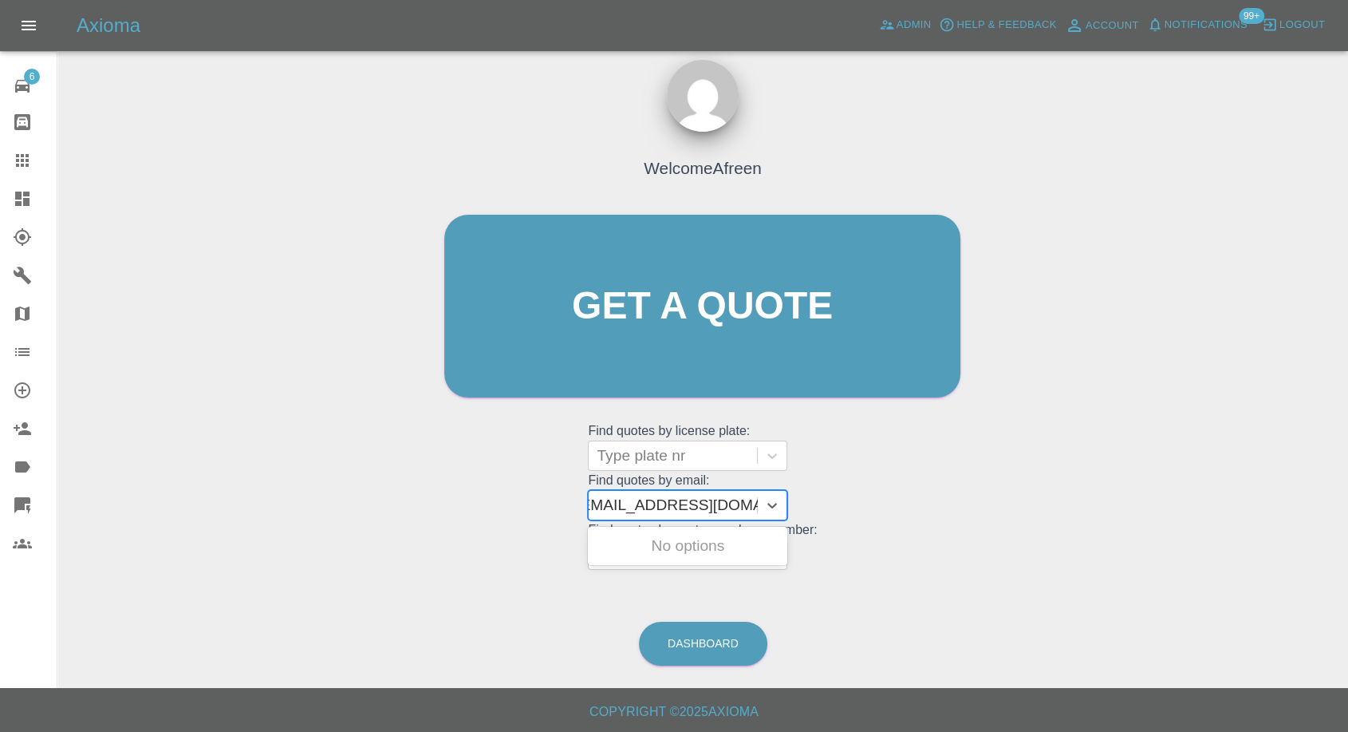
scroll to position [0, 7]
type input "[EMAIL_ADDRESS][DOMAIN_NAME]"
click at [643, 541] on div "FM25KLE, Awaiting Repair" at bounding box center [687, 555] width 199 height 51
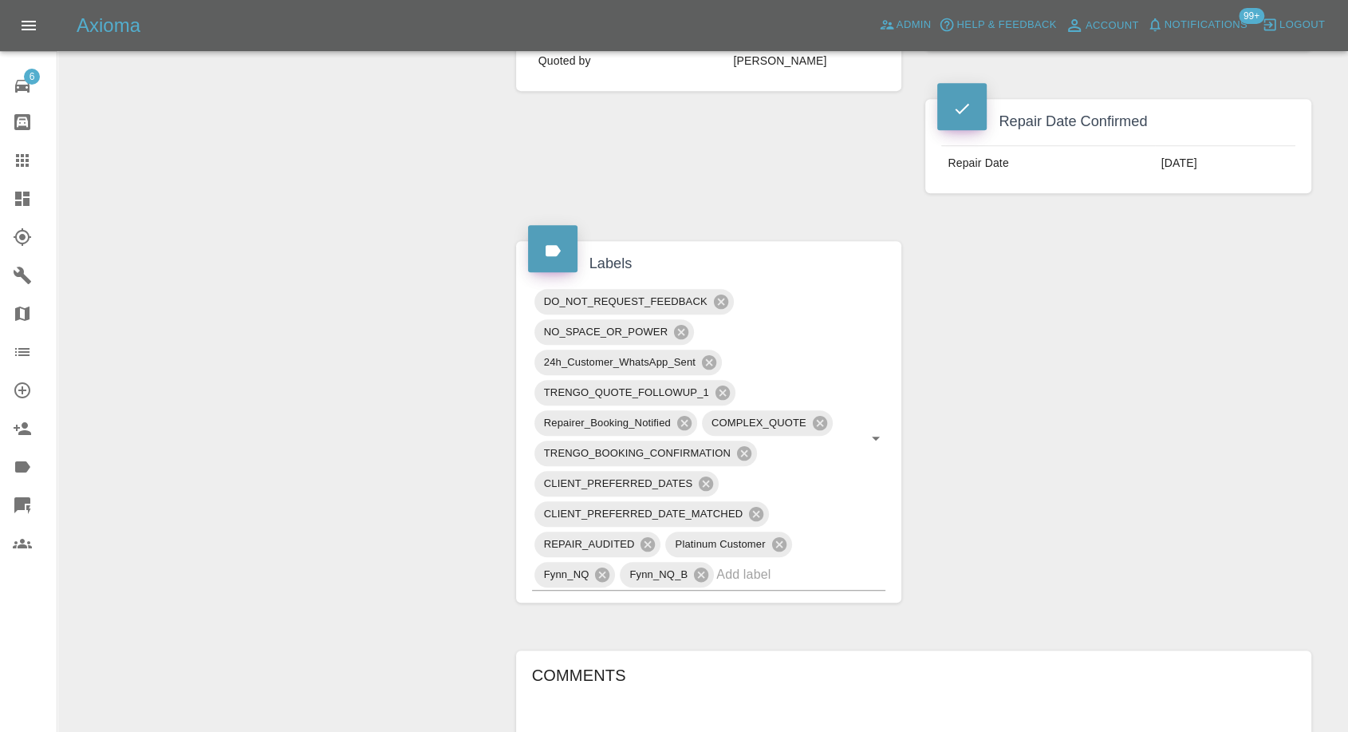
scroll to position [975, 0]
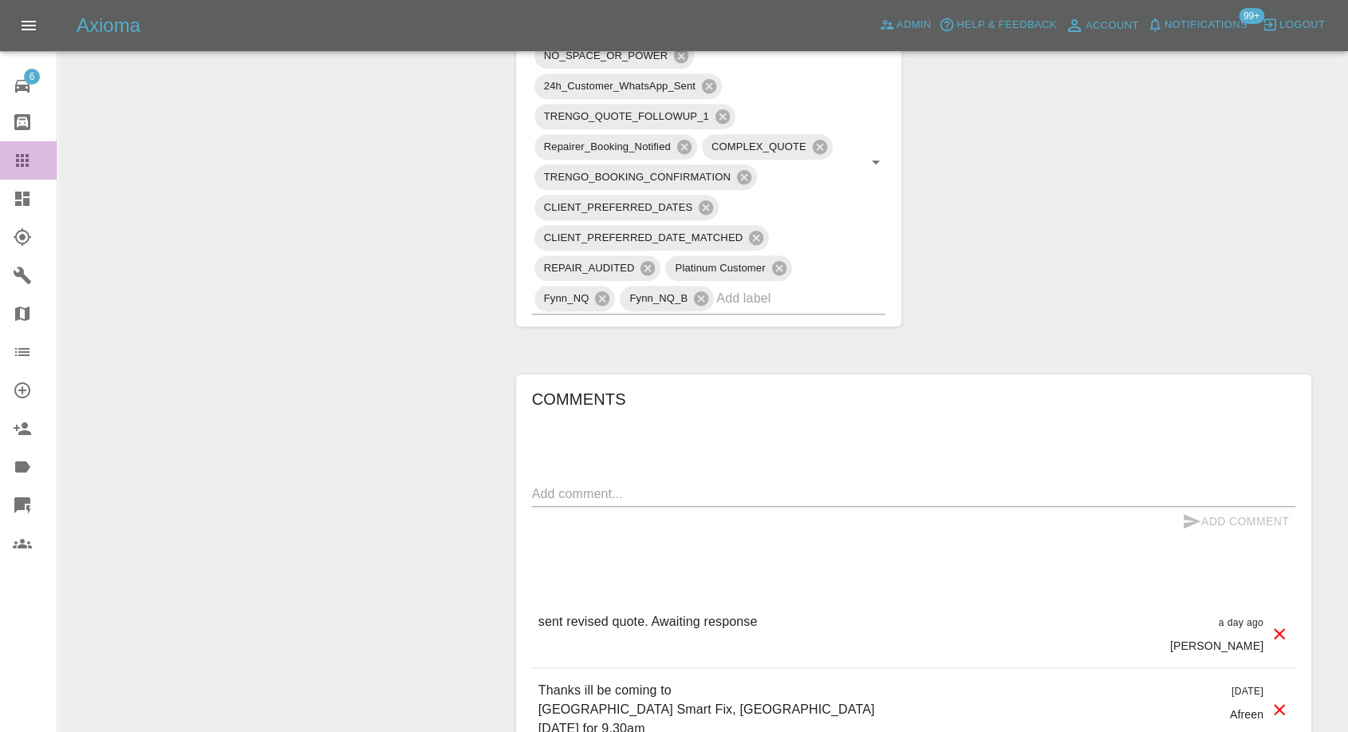
click at [17, 168] on icon at bounding box center [22, 160] width 19 height 19
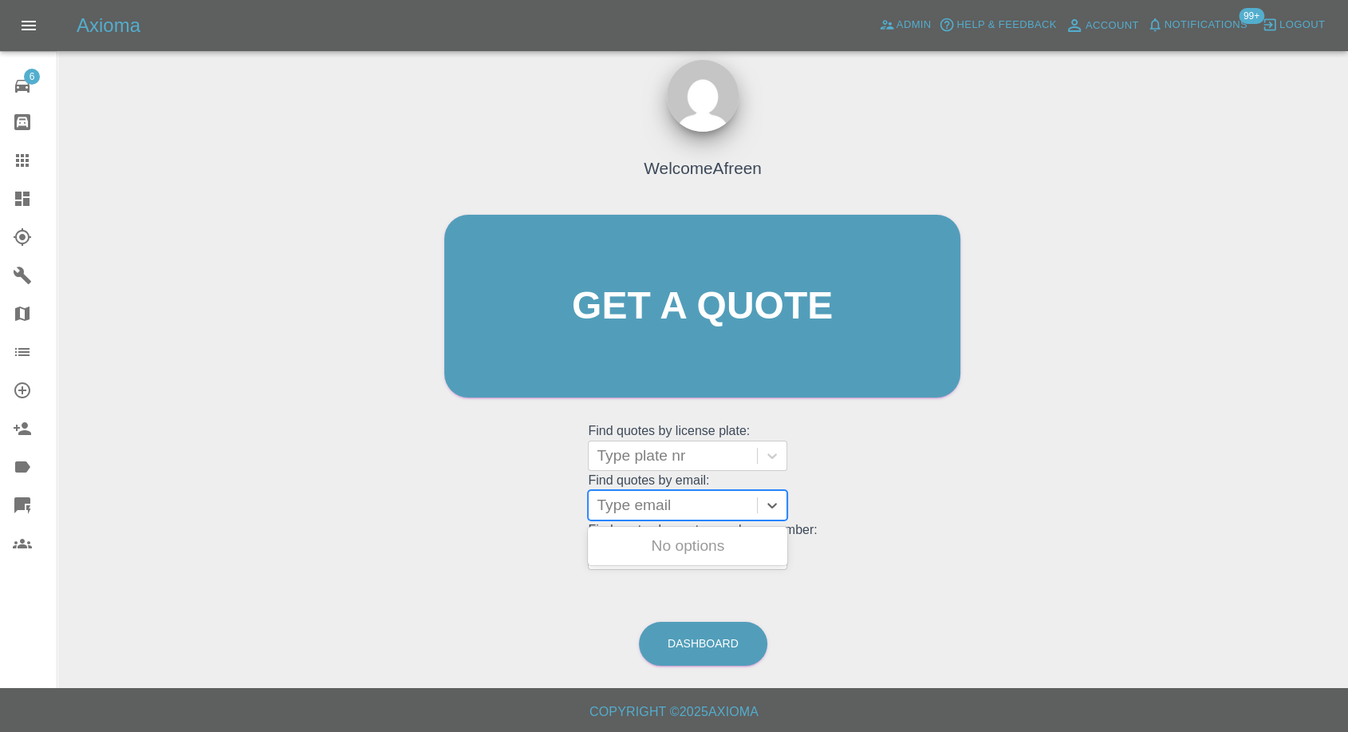
click at [657, 499] on div at bounding box center [673, 505] width 152 height 22
paste input ""[EMAIL_ADDRESS][DOMAIN_NAME]" <undefined>"
drag, startPoint x: 655, startPoint y: 503, endPoint x: 1082, endPoint y: 534, distance: 427.9
click at [1084, 534] on div "Welcome Afreen Get a quote Get a quote Find quotes by license plate: Type plate…" at bounding box center [702, 382] width 1265 height 573
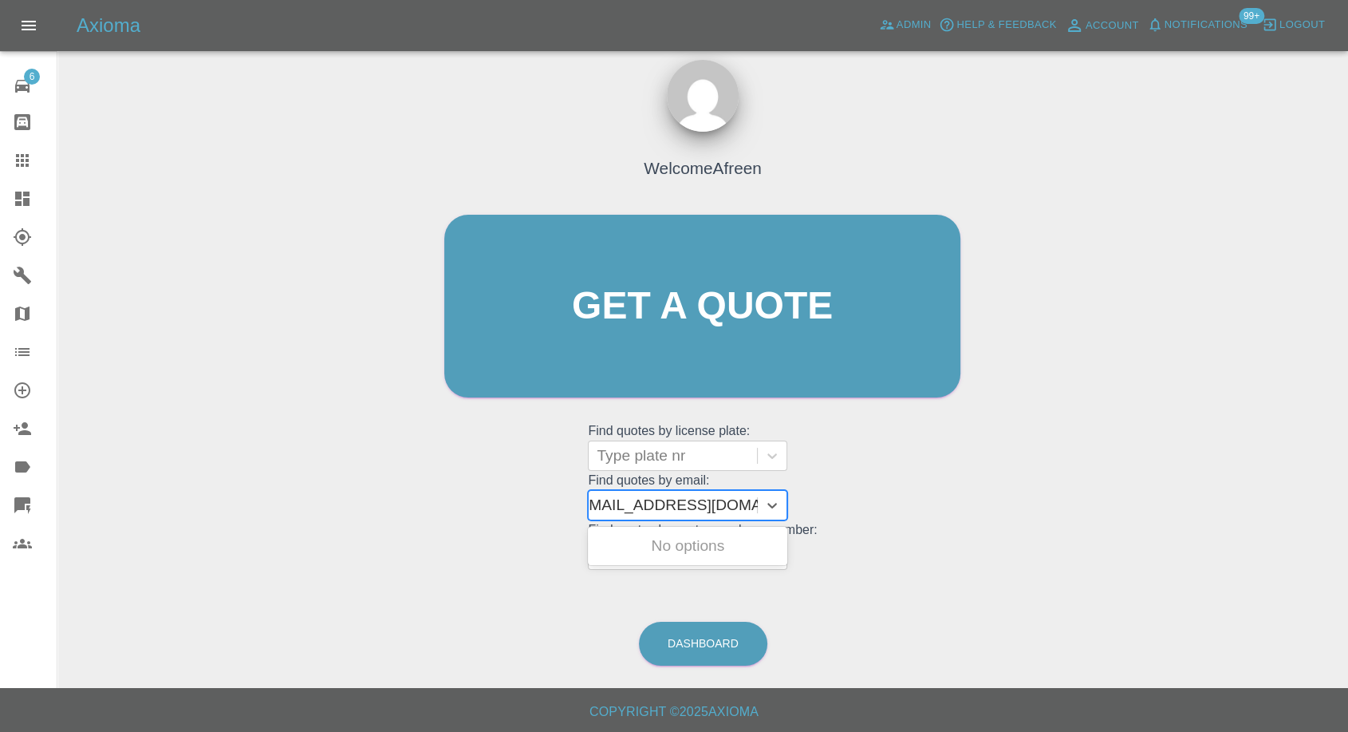
scroll to position [0, 7]
type input "[EMAIL_ADDRESS][DOMAIN_NAME]"
click at [711, 530] on div "YC63DAV, Awaiting Repair" at bounding box center [687, 555] width 199 height 51
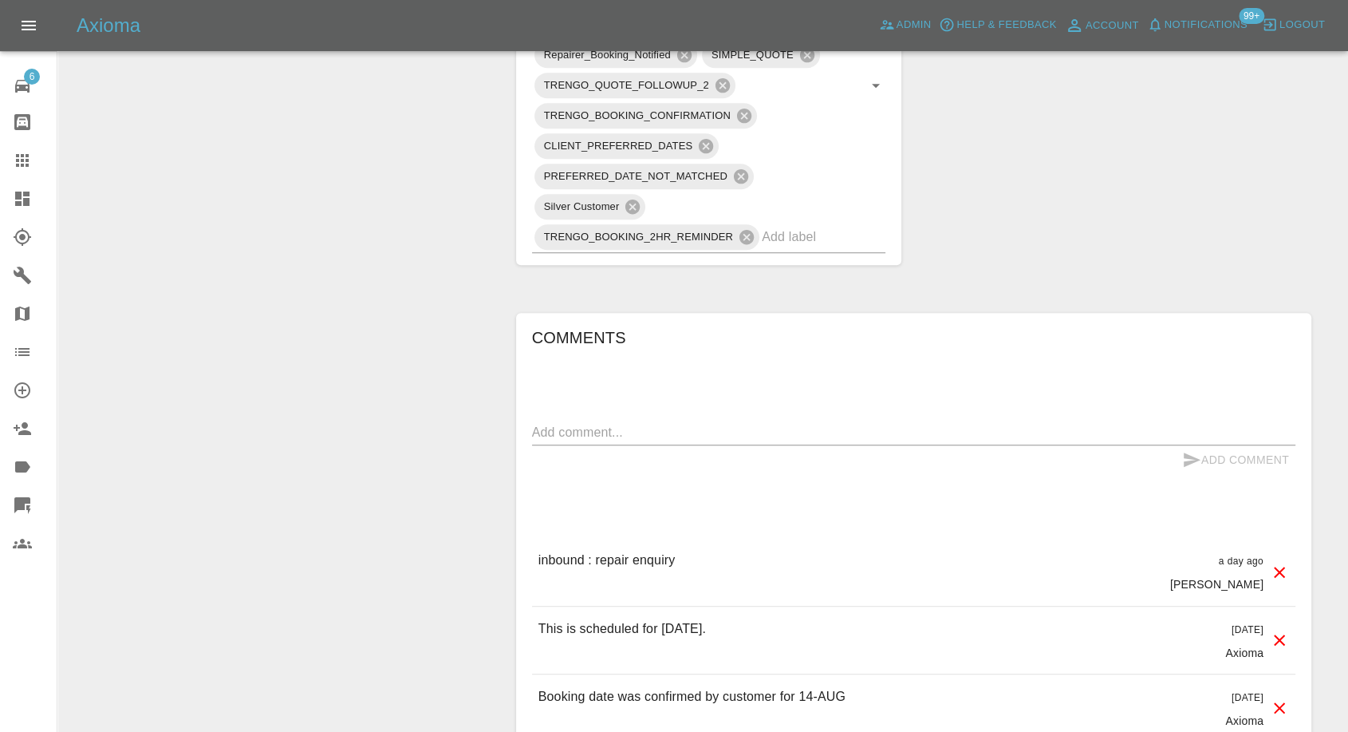
scroll to position [1240, 0]
